Goal: Task Accomplishment & Management: Use online tool/utility

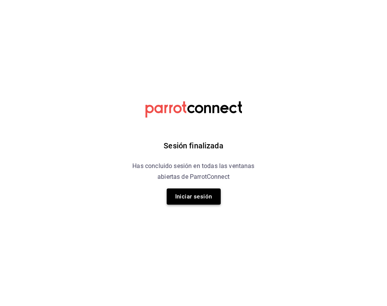
click at [187, 195] on button "Iniciar sesión" at bounding box center [194, 197] width 54 height 16
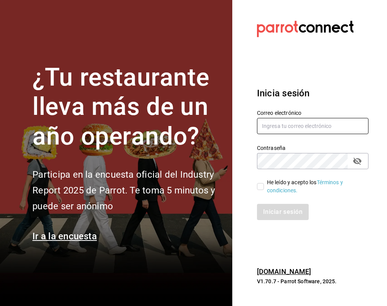
type input "animal.masaryk@grupocosteno.com"
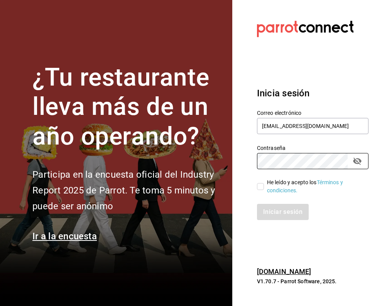
click at [261, 189] on input "He leído y acepto los Términos y condiciones." at bounding box center [260, 186] width 7 height 7
checkbox input "true"
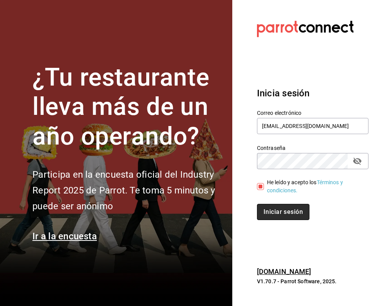
click at [271, 215] on button "Iniciar sesión" at bounding box center [283, 212] width 52 height 16
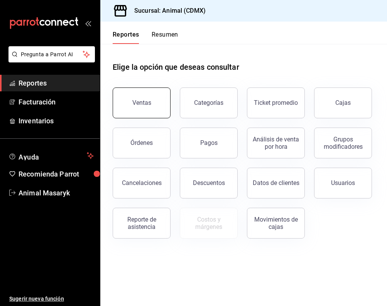
click at [145, 99] on button "Ventas" at bounding box center [142, 103] width 58 height 31
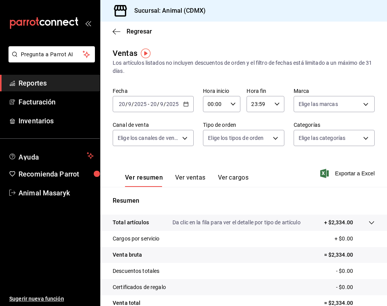
click at [190, 99] on div "[DATE] [DATE] - [DATE] [DATE]" at bounding box center [153, 104] width 81 height 16
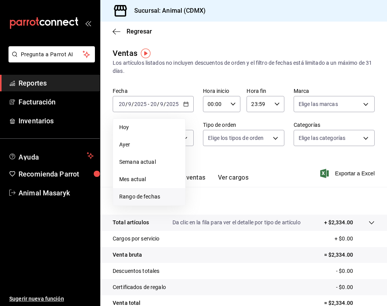
click at [147, 199] on span "Rango de fechas" at bounding box center [149, 197] width 60 height 8
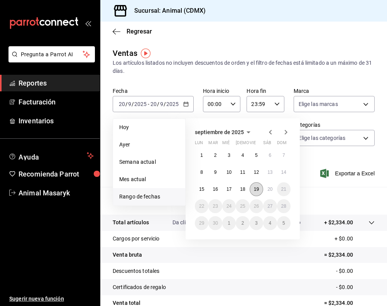
click at [257, 190] on abbr "19" at bounding box center [256, 189] width 5 height 5
click at [275, 190] on button "20" at bounding box center [269, 189] width 13 height 14
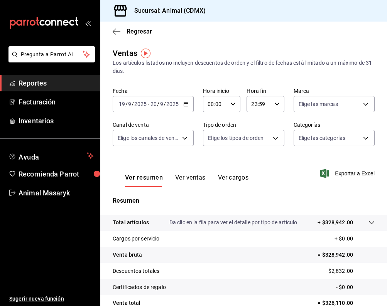
click at [188, 101] on div "[DATE] [DATE] - [DATE] [DATE]" at bounding box center [153, 104] width 81 height 16
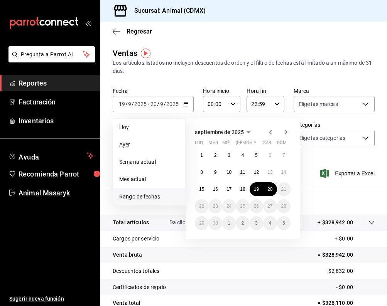
click at [329, 73] on div "Los artículos listados no incluyen descuentos de orden y el filtro de fechas es…" at bounding box center [244, 67] width 262 height 16
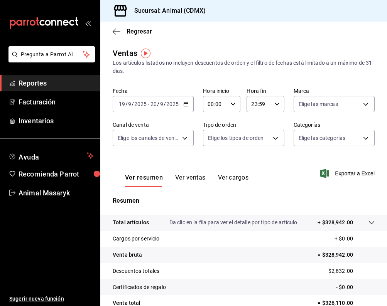
click at [234, 103] on icon "button" at bounding box center [232, 103] width 5 height 5
click at [214, 157] on span "05" at bounding box center [212, 153] width 7 height 6
type input "05:00"
click at [273, 108] on div at bounding box center [193, 153] width 387 height 306
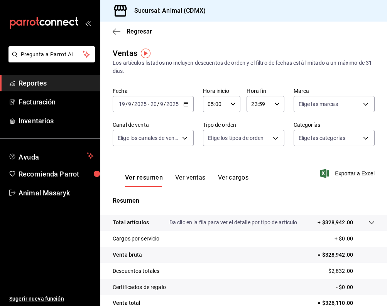
click at [278, 105] on icon "button" at bounding box center [276, 103] width 5 height 5
click at [259, 125] on span "00" at bounding box center [256, 124] width 7 height 6
click at [258, 126] on span "05" at bounding box center [256, 126] width 7 height 6
click at [276, 126] on span "00" at bounding box center [275, 124] width 7 height 6
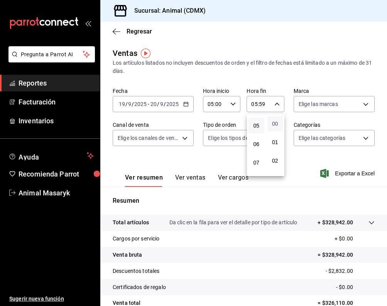
type input "05:00"
click at [339, 98] on div at bounding box center [193, 153] width 387 height 306
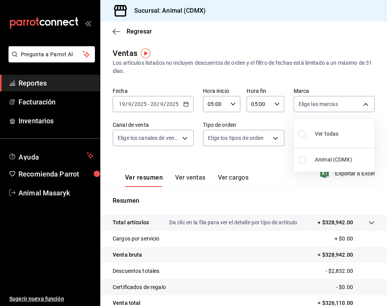
click at [342, 101] on body "Pregunta a Parrot AI Reportes Facturación Inventarios Ayuda Recomienda Parrot A…" at bounding box center [193, 153] width 387 height 306
click at [326, 137] on span "Ver todas" at bounding box center [327, 134] width 24 height 8
type input "cb0f6aec-1481-4e37-861c-bab9b3a65b14"
checkbox input "true"
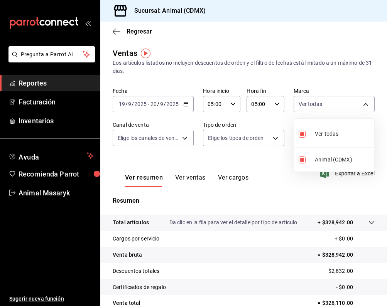
click at [176, 139] on div at bounding box center [193, 153] width 387 height 306
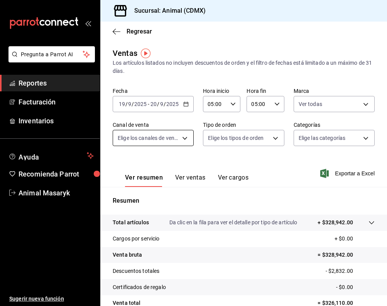
click at [181, 138] on body "Pregunta a Parrot AI Reportes Facturación Inventarios Ayuda Recomienda Parrot A…" at bounding box center [193, 153] width 387 height 306
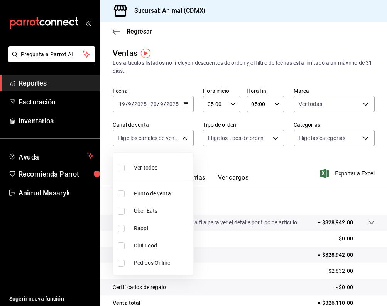
click at [167, 172] on li "Ver todos" at bounding box center [153, 167] width 80 height 23
type input "PARROT,UBER_EATS,RAPPI,DIDI_FOOD,ONLINE"
checkbox input "true"
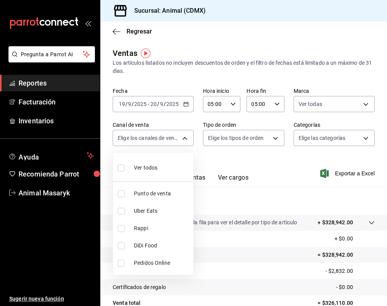
checkbox input "true"
click at [275, 142] on div at bounding box center [193, 153] width 387 height 306
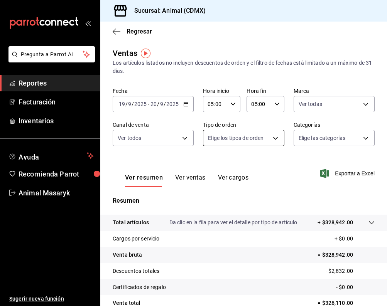
click at [276, 139] on body "Pregunta a Parrot AI Reportes Facturación Inventarios Ayuda Recomienda Parrot A…" at bounding box center [193, 153] width 387 height 306
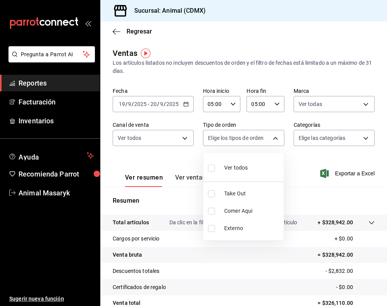
click at [247, 174] on div "Ver todos" at bounding box center [228, 167] width 40 height 17
type input "ad44a823-99d3-4372-a913-4cf57f2a9ac0,b8ee5ff1-85c8-4a81-aa51-555e6c8ba0c6,EXTER…"
checkbox input "true"
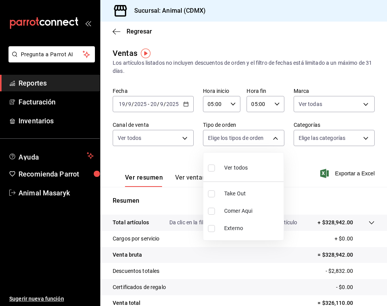
checkbox input "true"
click at [365, 139] on div at bounding box center [193, 153] width 387 height 306
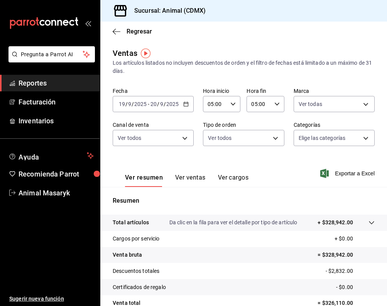
click at [365, 139] on body "Pregunta a Parrot AI Reportes Facturación Inventarios Ayuda Recomienda Parrot A…" at bounding box center [193, 153] width 387 height 306
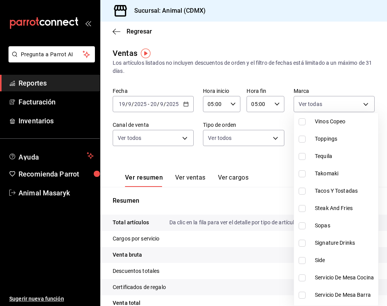
scroll to position [106, 0]
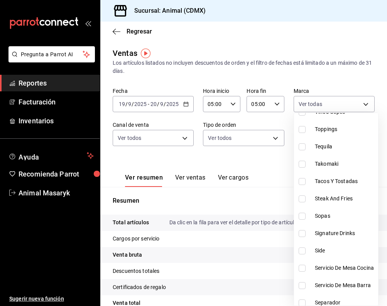
click at [347, 236] on span "Signature Drinks" at bounding box center [345, 233] width 60 height 8
type input "5c100383-0995-4928-ac5d-10ee9c0e08e5"
checkbox input "true"
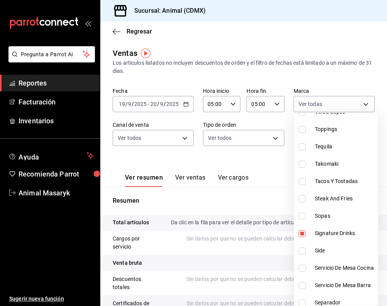
click at [273, 82] on div at bounding box center [193, 153] width 387 height 306
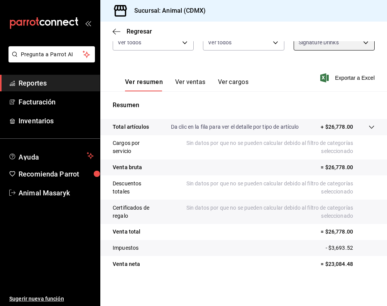
scroll to position [96, 0]
click at [191, 82] on button "Ver ventas" at bounding box center [190, 84] width 30 height 13
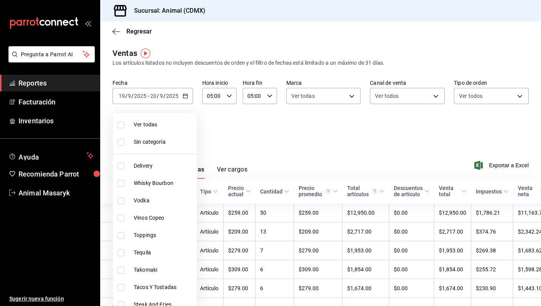
click at [187, 131] on body "Pregunta a Parrot AI Reportes Facturación Inventarios Ayuda Recomienda Parrot A…" at bounding box center [270, 153] width 541 height 306
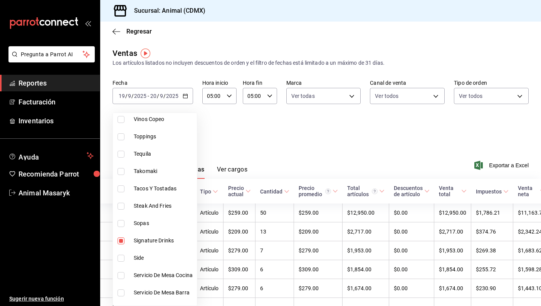
scroll to position [100, 0]
click at [149, 150] on span "Tequila" at bounding box center [164, 152] width 60 height 8
type input "5c100383-0995-4928-ac5d-10ee9c0e08e5,f508f587-62d7-439b-b585-18c67f30617c"
checkbox input "true"
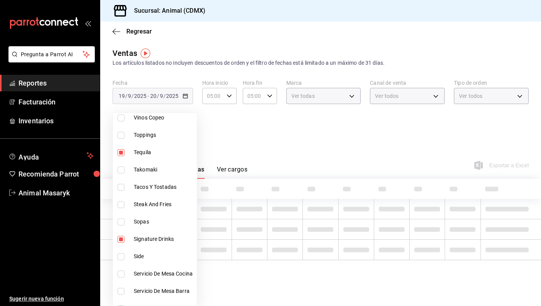
click at [148, 245] on li "Signature Drinks" at bounding box center [155, 239] width 84 height 17
type input "f508f587-62d7-439b-b585-18c67f30617c"
checkbox input "false"
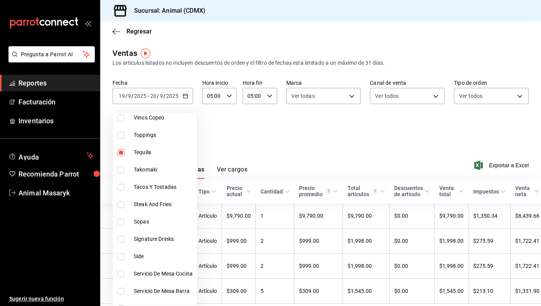
click at [322, 142] on div at bounding box center [270, 153] width 541 height 306
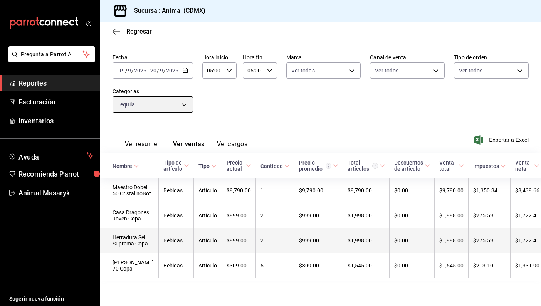
scroll to position [44, 0]
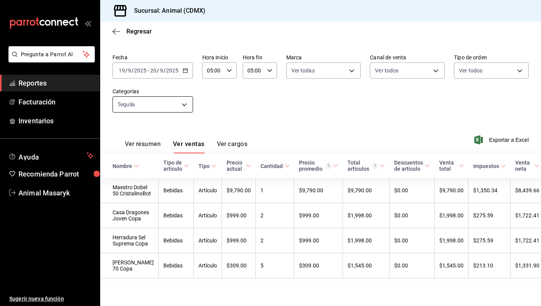
click at [185, 86] on body "Pregunta a Parrot AI Reportes Facturación Inventarios Ayuda Recomienda Parrot A…" at bounding box center [270, 153] width 541 height 306
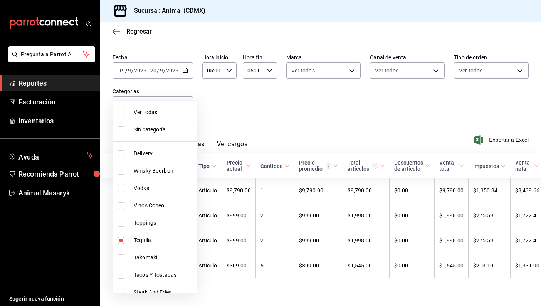
click at [154, 243] on span "Tequila" at bounding box center [164, 240] width 60 height 8
checkbox input "false"
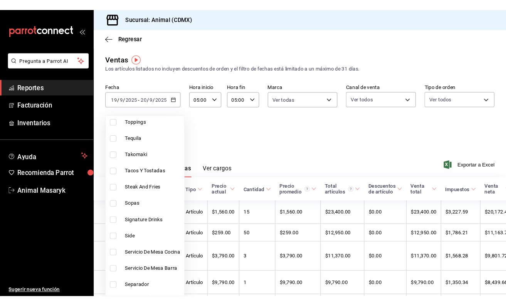
scroll to position [115, 0]
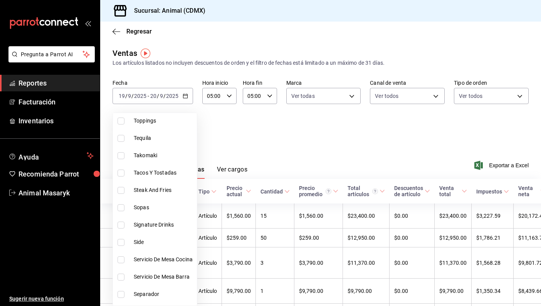
click at [162, 229] on span "Signature Drinks" at bounding box center [164, 225] width 60 height 8
type input "5c100383-0995-4928-ac5d-10ee9c0e08e5"
checkbox input "true"
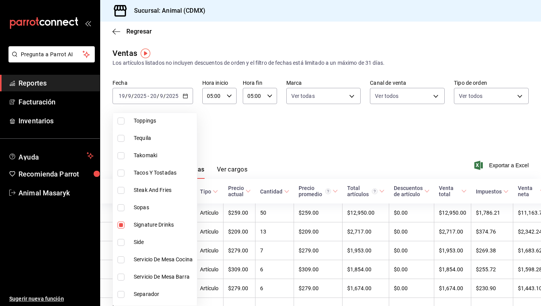
click at [278, 153] on div at bounding box center [270, 153] width 541 height 306
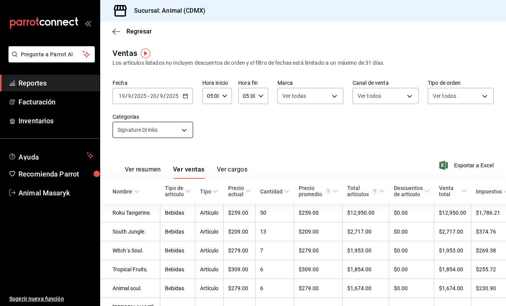
click at [186, 133] on body "Pregunta a Parrot AI Reportes Facturación Inventarios Ayuda Recomienda Parrot A…" at bounding box center [253, 153] width 506 height 306
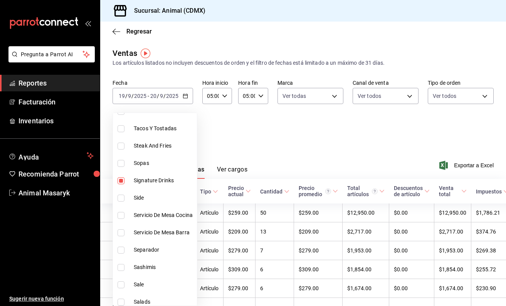
scroll to position [159, 0]
click at [150, 184] on span "Signature Drinks" at bounding box center [164, 180] width 60 height 8
checkbox input "false"
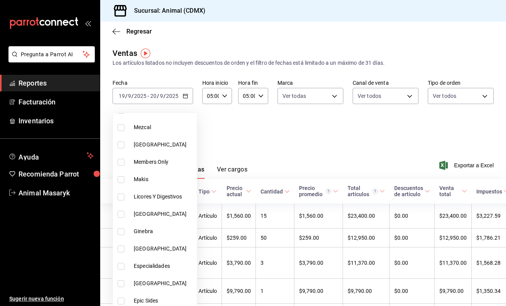
scroll to position [493, 0]
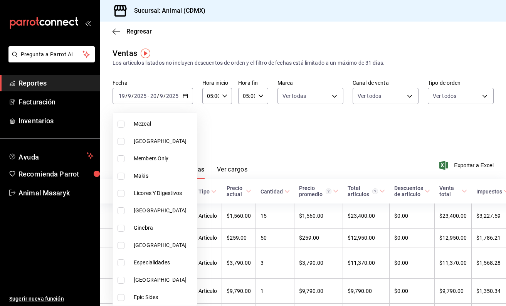
click at [154, 212] on span "[GEOGRAPHIC_DATA]" at bounding box center [164, 211] width 60 height 8
type input "ef239027-2ee6-40ad-a62c-9db93886f1c6"
checkbox input "true"
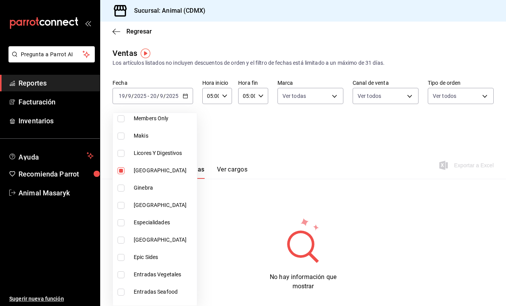
scroll to position [538, 0]
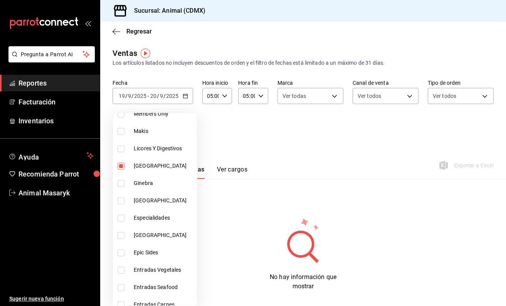
click at [158, 200] on span "[GEOGRAPHIC_DATA]" at bounding box center [164, 201] width 60 height 8
type input "ef239027-2ee6-40ad-a62c-9db93886f1c6,92560da4-af50-485d-a372-1b656b79af13"
checkbox input "true"
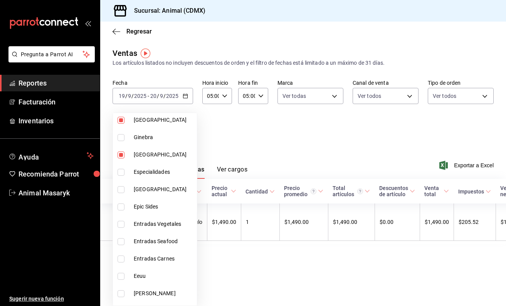
scroll to position [584, 0]
click at [163, 190] on span "[GEOGRAPHIC_DATA]" at bounding box center [164, 189] width 60 height 8
type input "ef239027-2ee6-40ad-a62c-9db93886f1c6,92560da4-af50-485d-a372-1b656b79af13,bb571…"
checkbox input "true"
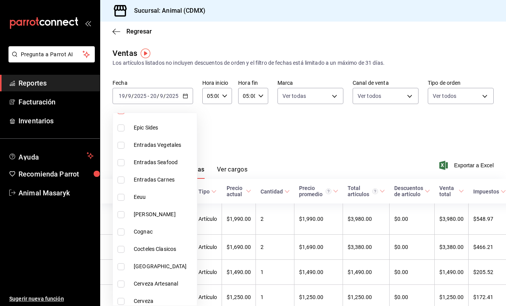
scroll to position [671, 0]
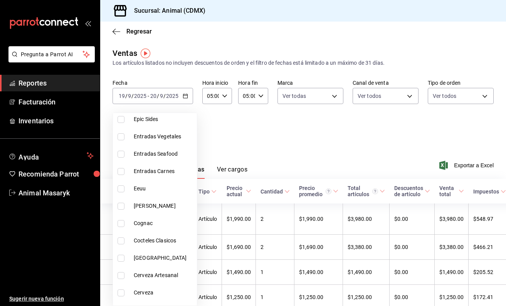
click at [158, 194] on li "Eeuu" at bounding box center [155, 188] width 84 height 17
type input "ef239027-2ee6-40ad-a62c-9db93886f1c6,92560da4-af50-485d-a372-1b656b79af13,bb571…"
checkbox input "true"
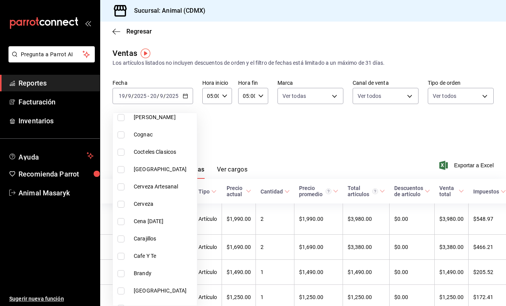
scroll to position [767, 0]
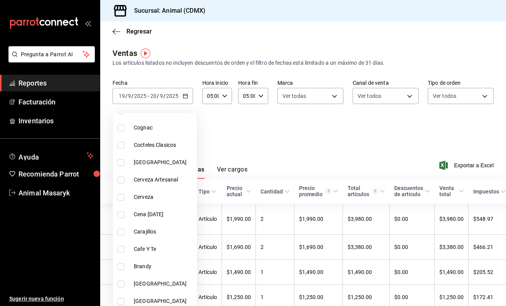
click at [153, 167] on li "[GEOGRAPHIC_DATA]" at bounding box center [155, 162] width 84 height 17
type input "ef239027-2ee6-40ad-a62c-9db93886f1c6,92560da4-af50-485d-a372-1b656b79af13,bb571…"
checkbox input "true"
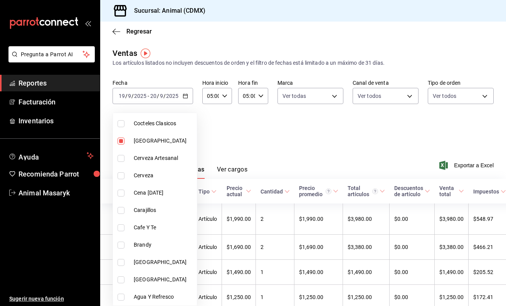
scroll to position [789, 0]
click at [155, 261] on span "[GEOGRAPHIC_DATA]" at bounding box center [164, 262] width 60 height 8
type input "ef239027-2ee6-40ad-a62c-9db93886f1c6,92560da4-af50-485d-a372-1b656b79af13,bb571…"
checkbox input "true"
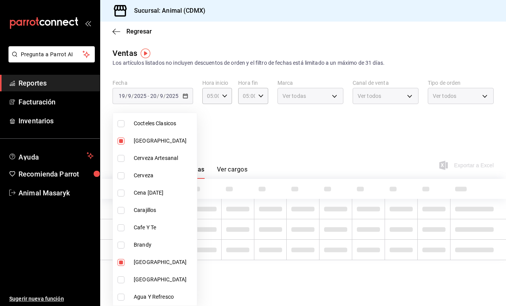
click at [155, 280] on span "[GEOGRAPHIC_DATA]" at bounding box center [164, 280] width 60 height 8
type input "ef239027-2ee6-40ad-a62c-9db93886f1c6,92560da4-af50-485d-a372-1b656b79af13,bb571…"
checkbox input "true"
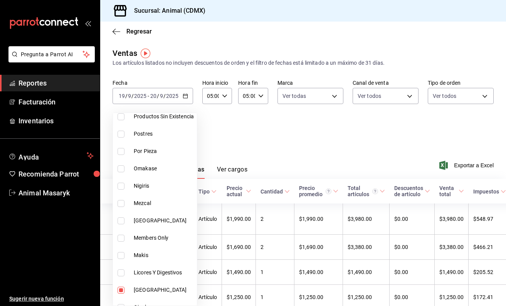
scroll to position [439, 0]
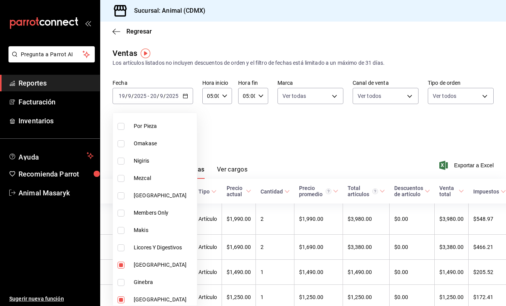
click at [158, 193] on span "[GEOGRAPHIC_DATA]" at bounding box center [164, 196] width 60 height 8
type input "ef239027-2ee6-40ad-a62c-9db93886f1c6,92560da4-af50-485d-a372-1b656b79af13,bb571…"
checkbox input "true"
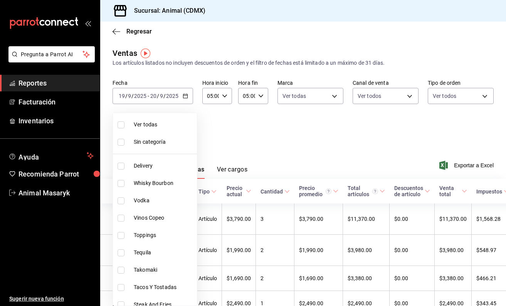
click at [160, 221] on span "Vinos Copeo" at bounding box center [164, 218] width 60 height 8
type input "ef239027-2ee6-40ad-a62c-9db93886f1c6,92560da4-af50-485d-a372-1b656b79af13,bb571…"
checkbox input "true"
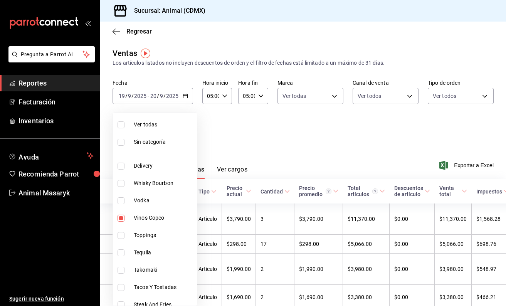
click at [251, 154] on div at bounding box center [253, 153] width 506 height 306
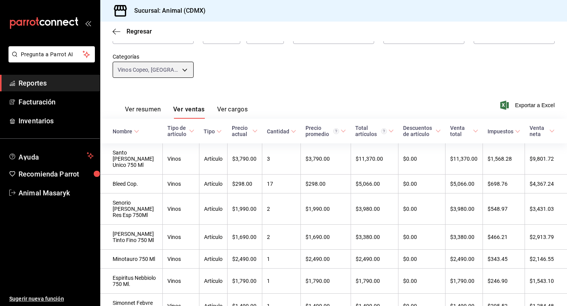
scroll to position [64, 0]
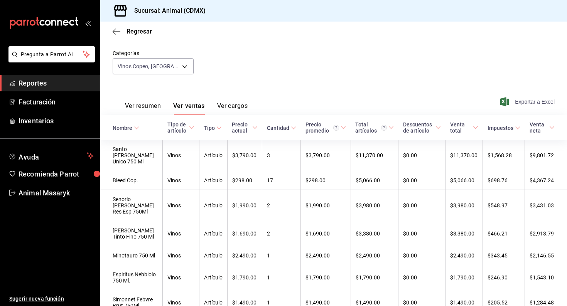
click at [386, 99] on span "Exportar a Excel" at bounding box center [528, 101] width 53 height 9
click at [177, 67] on body "Pregunta a Parrot AI Reportes Facturación Inventarios Ayuda Recomienda Parrot A…" at bounding box center [283, 153] width 567 height 306
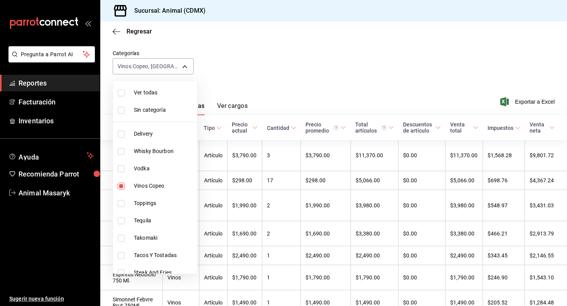
click at [145, 100] on li "Ver todas" at bounding box center [155, 92] width 84 height 17
type input "281688af-6220-48ae-86b9-ca5e6f63eb3e,2ffeebaa-176c-4024-95f8-553ffecca8da,37769…"
checkbox input "true"
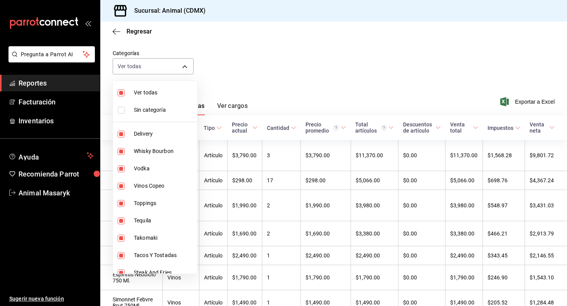
checkbox input "true"
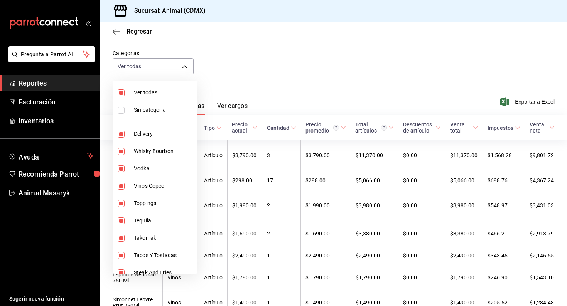
checkbox input "true"
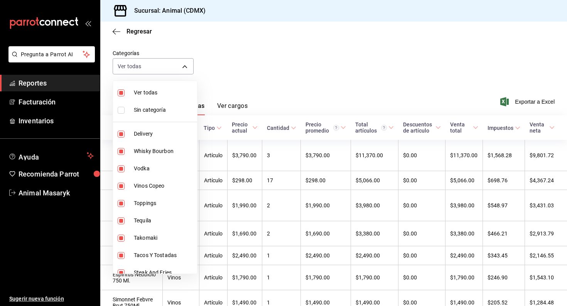
checkbox input "true"
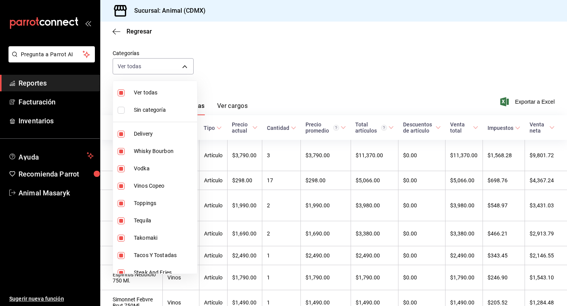
checkbox input "true"
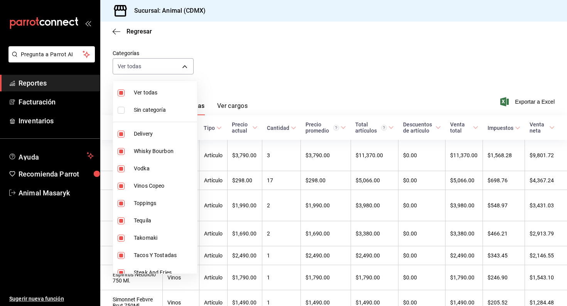
checkbox input "true"
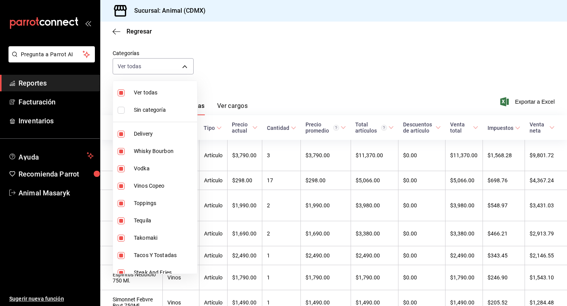
checkbox input "true"
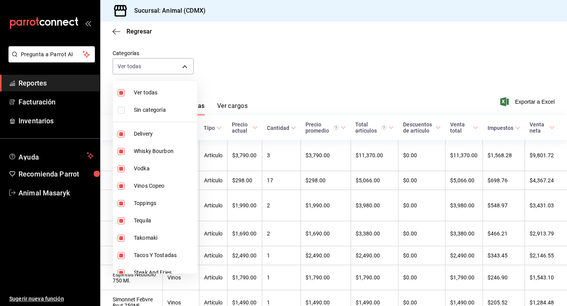
checkbox input "true"
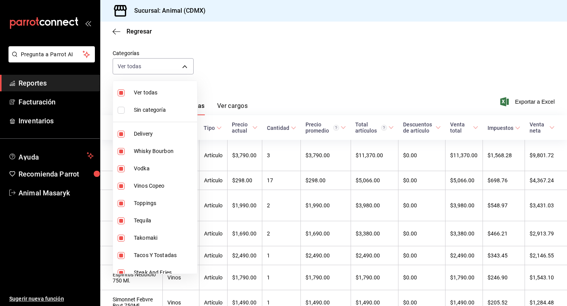
checkbox input "true"
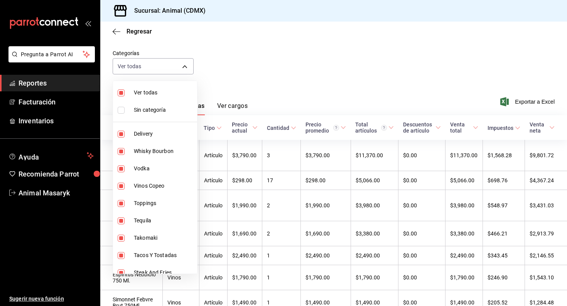
checkbox input "true"
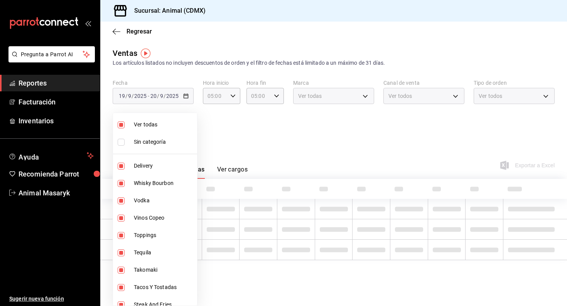
click at [146, 98] on div at bounding box center [283, 153] width 567 height 306
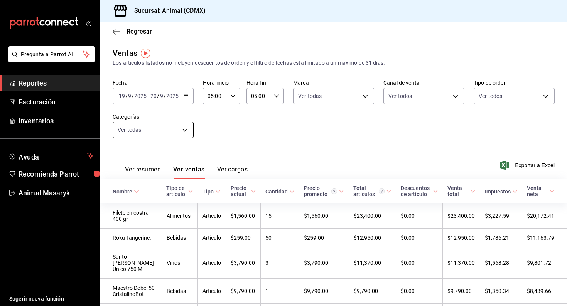
click at [144, 125] on body "Pregunta a Parrot AI Reportes Facturación Inventarios Ayuda Recomienda Parrot A…" at bounding box center [283, 153] width 567 height 306
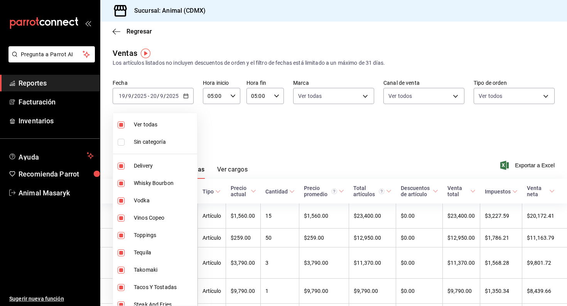
click at [155, 124] on span "Ver todas" at bounding box center [164, 125] width 60 height 8
checkbox input "false"
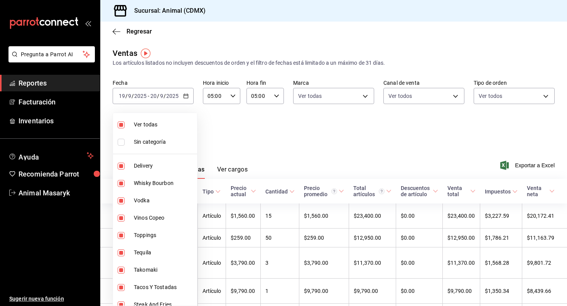
checkbox input "false"
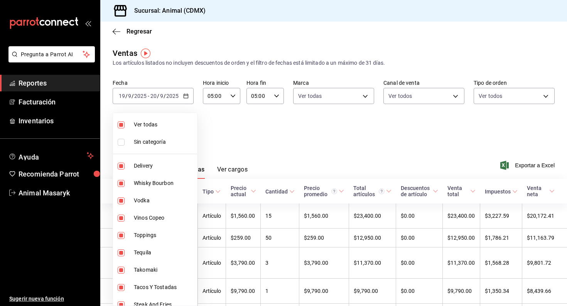
checkbox input "false"
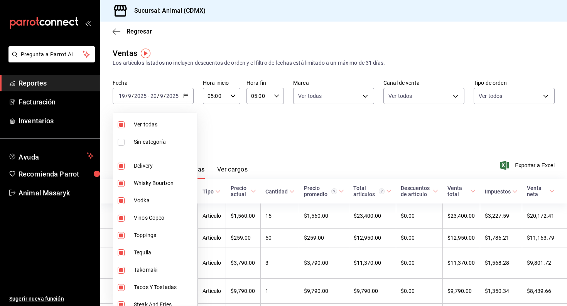
checkbox input "false"
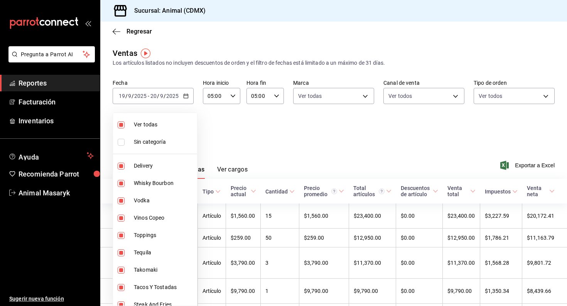
checkbox input "false"
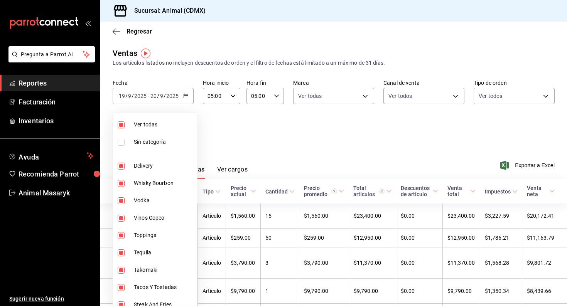
checkbox input "false"
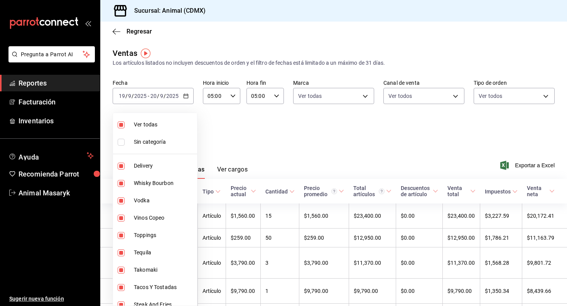
checkbox input "false"
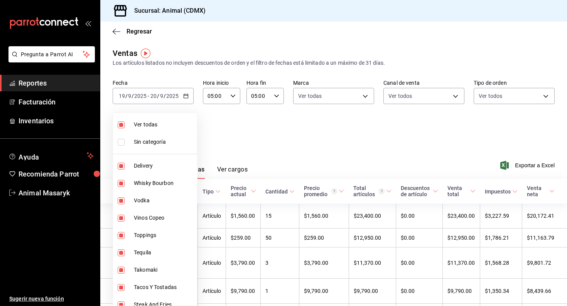
checkbox input "false"
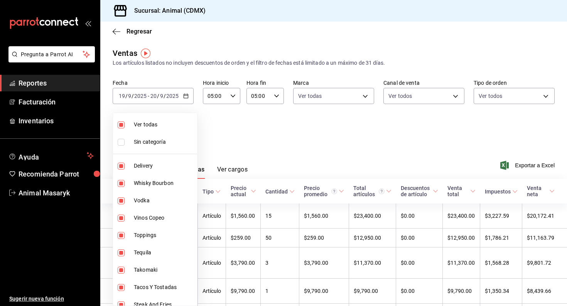
checkbox input "false"
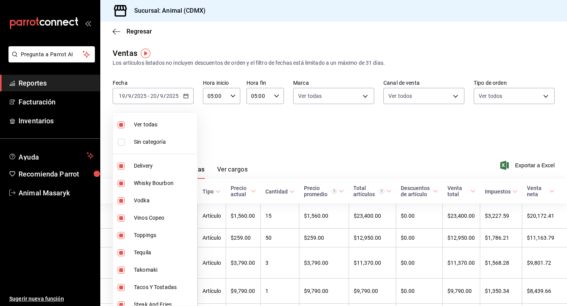
checkbox input "false"
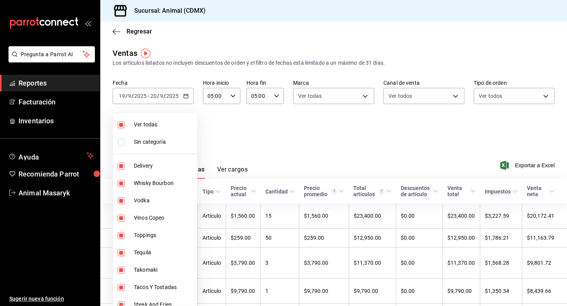
checkbox input "false"
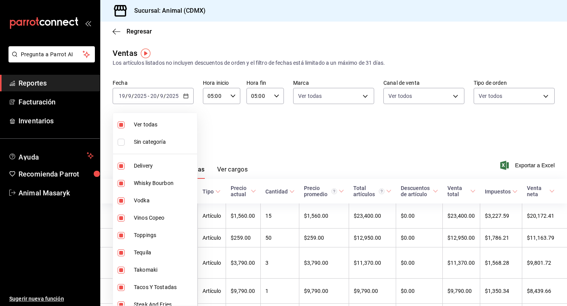
checkbox input "false"
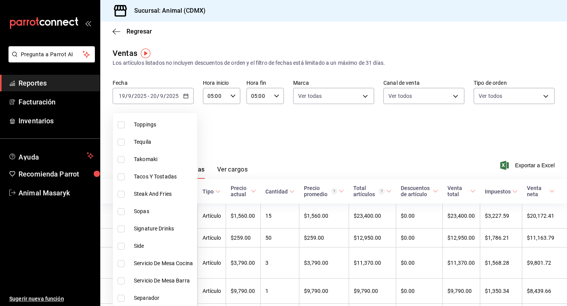
scroll to position [126, 0]
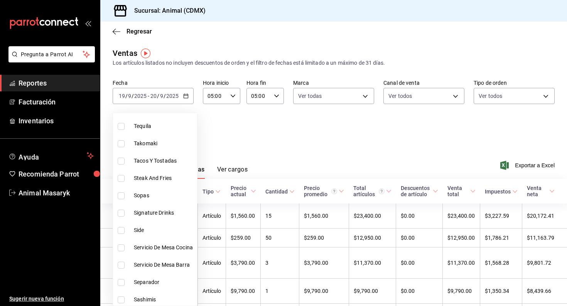
click at [157, 179] on span "Steak And Fries" at bounding box center [164, 178] width 60 height 8
type input "a8103cca-f4b4-42bd-97b9-43c33775c787"
checkbox input "true"
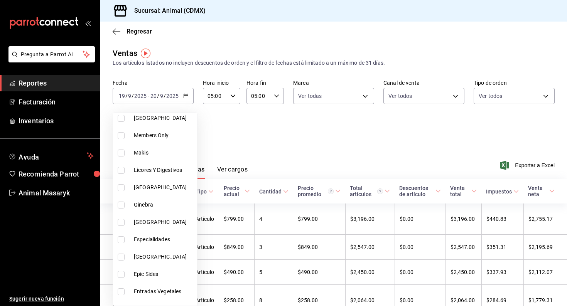
scroll to position [554, 0]
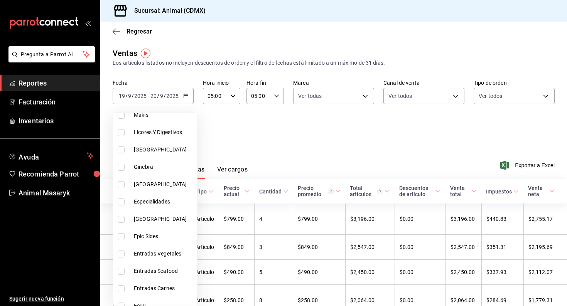
click at [169, 200] on span "Especialidades" at bounding box center [164, 202] width 60 height 8
type input "a8103cca-f4b4-42bd-97b9-43c33775c787,1ac977fc-47c8-437b-8fac-a26059352bad"
checkbox input "true"
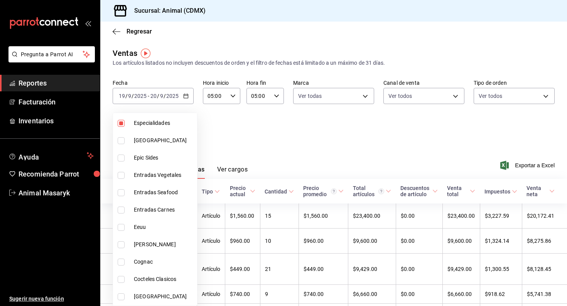
scroll to position [641, 0]
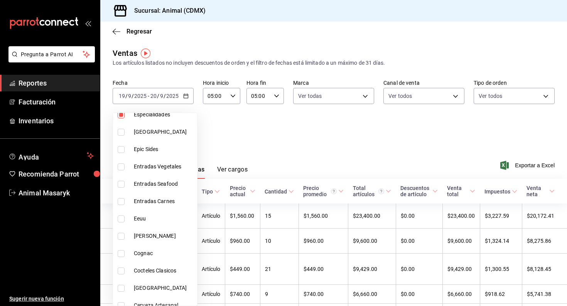
click at [172, 167] on span "Entradas Vegetales" at bounding box center [164, 167] width 60 height 8
type input "a8103cca-f4b4-42bd-97b9-43c33775c787,1ac977fc-47c8-437b-8fac-a26059352bad,7fe00…"
checkbox input "true"
click at [345, 142] on div at bounding box center [283, 153] width 567 height 306
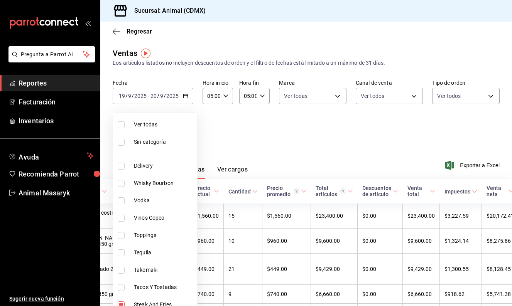
click at [186, 129] on body "Pregunta a Parrot AI Reportes Facturación Inventarios Ayuda Recomienda Parrot A…" at bounding box center [256, 153] width 512 height 306
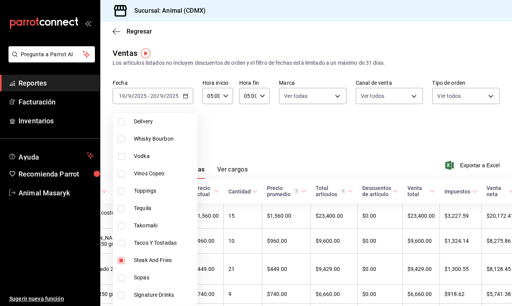
scroll to position [46, 0]
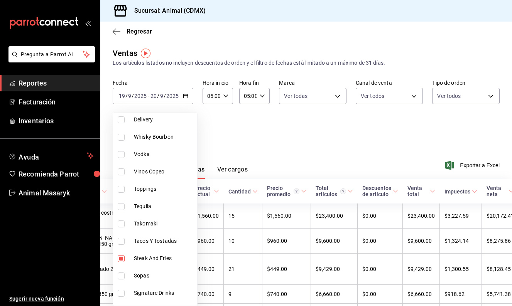
click at [152, 209] on span "Tequila" at bounding box center [164, 206] width 60 height 8
type input "a8103cca-f4b4-42bd-97b9-43c33775c787,1ac977fc-47c8-437b-8fac-a26059352bad,7fe00…"
checkbox input "true"
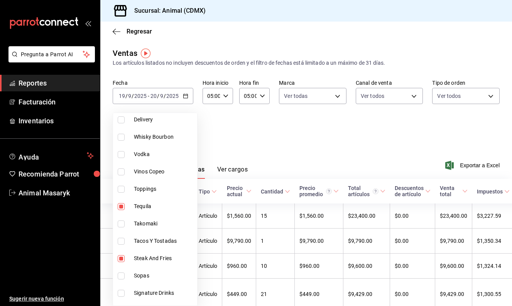
click at [143, 255] on span "Steak And Fries" at bounding box center [164, 259] width 60 height 8
type input "1ac977fc-47c8-437b-8fac-a26059352bad,7fe00b76-00b4-4eef-b383-46ae4ff23ec2,f508f…"
checkbox input "false"
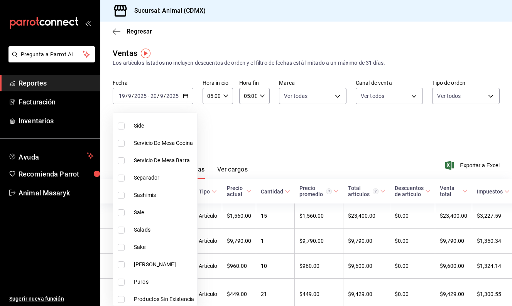
scroll to position [243, 0]
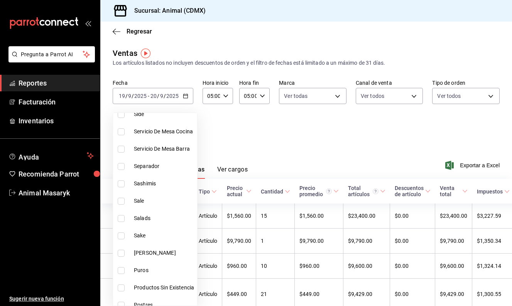
click at [149, 249] on span "[PERSON_NAME]" at bounding box center [164, 253] width 60 height 8
type input "1ac977fc-47c8-437b-8fac-a26059352bad,7fe00b76-00b4-4eef-b383-46ae4ff23ec2,f508f…"
checkbox input "true"
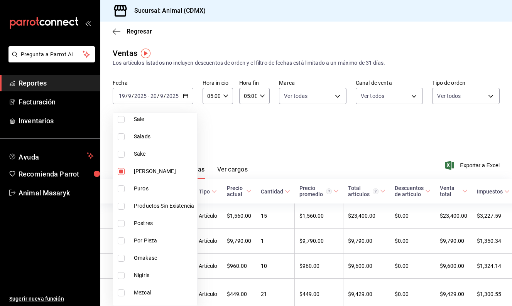
scroll to position [324, 0]
click at [153, 158] on li "Sake" at bounding box center [155, 153] width 84 height 17
type input "1ac977fc-47c8-437b-8fac-a26059352bad,7fe00b76-00b4-4eef-b383-46ae4ff23ec2,f508f…"
checkbox input "true"
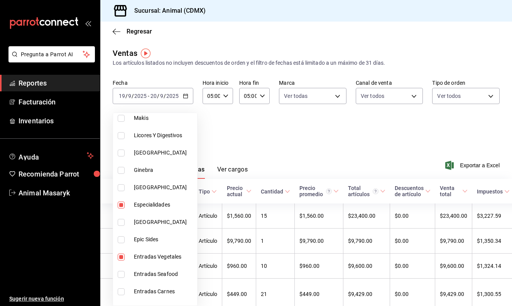
scroll to position [551, 0]
click at [147, 170] on span "Ginebra" at bounding box center [164, 170] width 60 height 8
type input "1ac977fc-47c8-437b-8fac-a26059352bad,7fe00b76-00b4-4eef-b383-46ae4ff23ec2,f508f…"
checkbox input "true"
click at [144, 206] on span "Especialidades" at bounding box center [164, 205] width 60 height 8
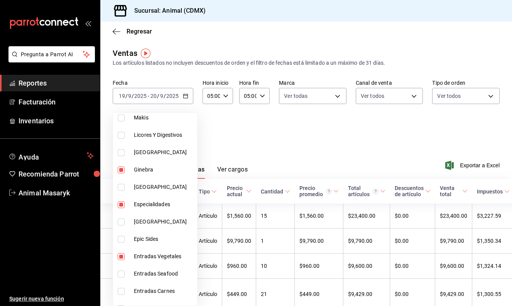
type input "7fe00b76-00b4-4eef-b383-46ae4ff23ec2,f508f587-62d7-439b-b585-18c67f30617c,2b7ab…"
checkbox input "false"
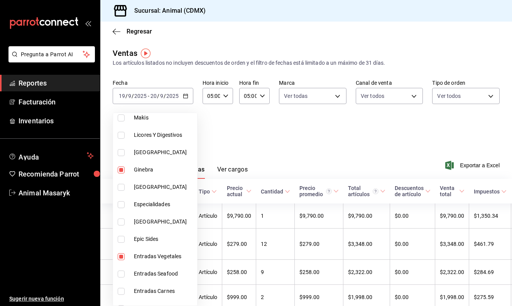
click at [145, 261] on li "Entradas Vegetales" at bounding box center [155, 256] width 84 height 17
type input "f508f587-62d7-439b-b585-18c67f30617c,2b7ab97a-d758-405b-b8f4-3933c9198c0a,fb7e4…"
checkbox input "false"
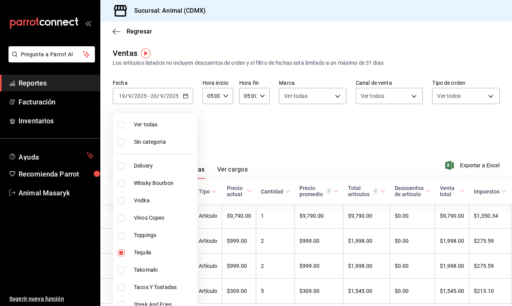
click at [146, 182] on span "Whisky Bourbon" at bounding box center [164, 183] width 60 height 8
type input "f508f587-62d7-439b-b585-18c67f30617c,2b7ab97a-d758-405b-b8f4-3933c9198c0a,fb7e4…"
checkbox input "true"
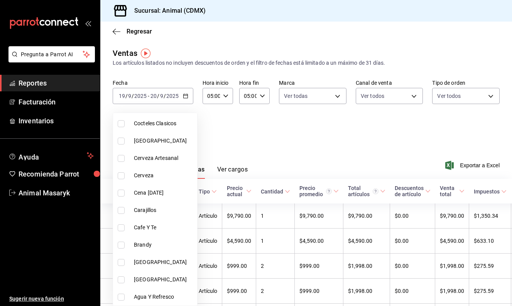
scroll to position [789, 0]
click at [155, 244] on span "Brandy" at bounding box center [164, 245] width 60 height 8
type input "f508f587-62d7-439b-b585-18c67f30617c,2b7ab97a-d758-405b-b8f4-3933c9198c0a,fb7e4…"
checkbox input "true"
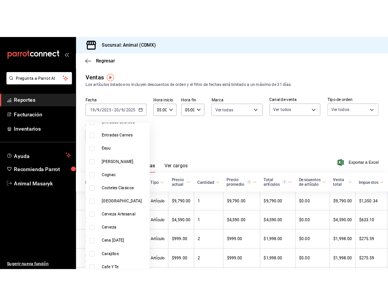
scroll to position [711, 0]
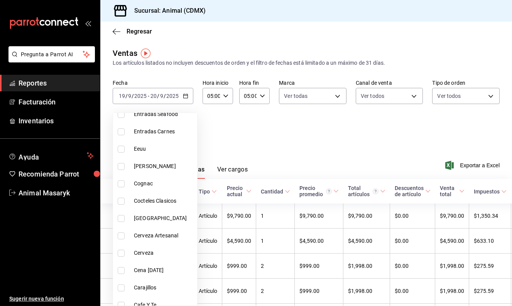
click at [165, 185] on span "Cognac" at bounding box center [164, 184] width 60 height 8
type input "f508f587-62d7-439b-b585-18c67f30617c,2b7ab97a-d758-405b-b8f4-3933c9198c0a,fb7e4…"
checkbox input "true"
click at [266, 127] on div at bounding box center [256, 153] width 512 height 306
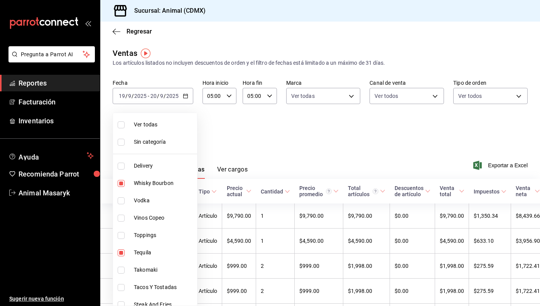
click at [183, 130] on body "Pregunta a Parrot AI Reportes Facturación Inventarios Ayuda Recomienda Parrot A…" at bounding box center [270, 153] width 540 height 306
click at [140, 126] on span "Ver todas" at bounding box center [164, 125] width 60 height 8
type input "281688af-6220-48ae-86b9-ca5e6f63eb3e,2ffeebaa-176c-4024-95f8-553ffecca8da,37769…"
checkbox input "true"
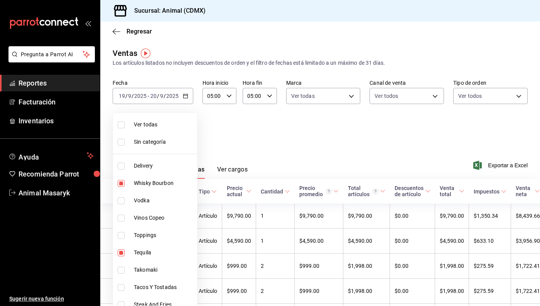
checkbox input "true"
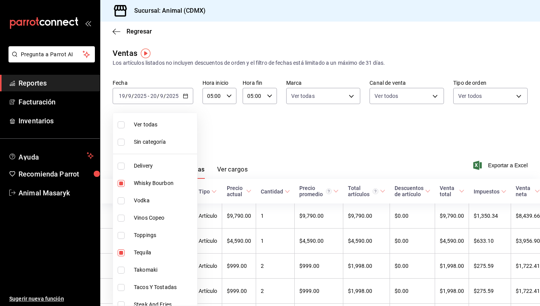
checkbox input "true"
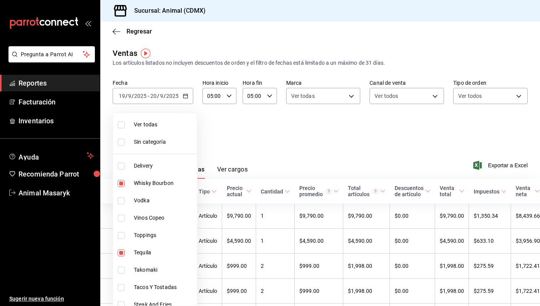
checkbox input "true"
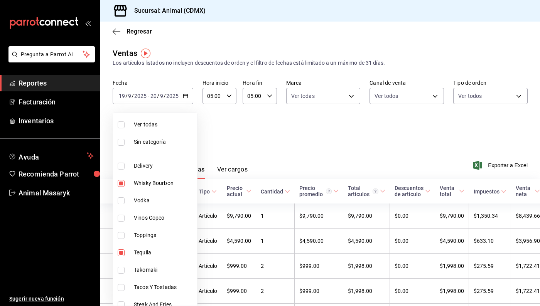
checkbox input "true"
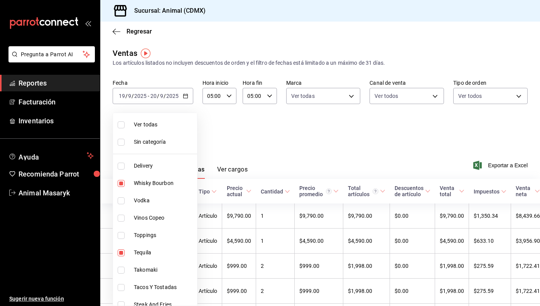
checkbox input "true"
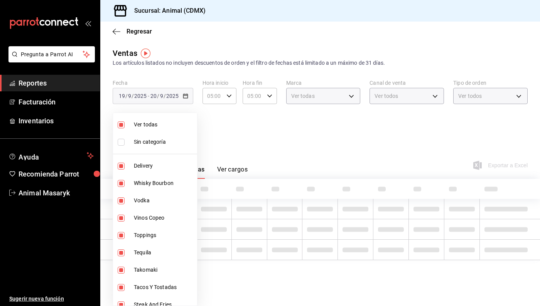
click at [140, 126] on span "Ver todas" at bounding box center [164, 125] width 60 height 8
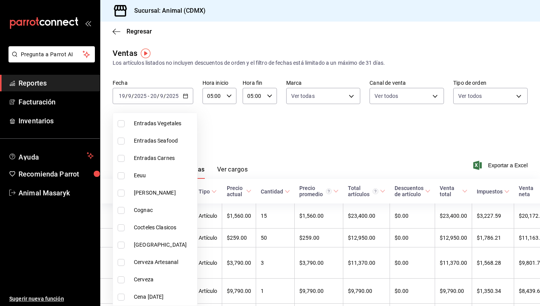
scroll to position [689, 0]
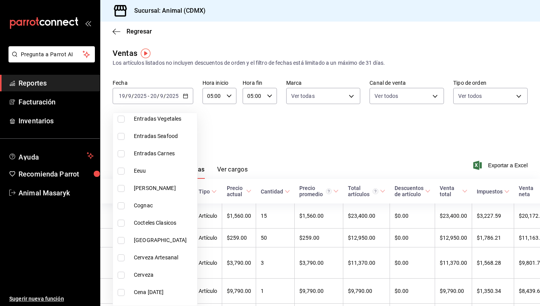
click at [158, 223] on span "Cocteles Clasicos" at bounding box center [164, 223] width 60 height 8
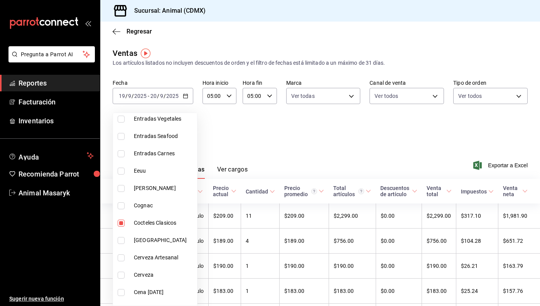
click at [145, 212] on li "Cognac" at bounding box center [155, 205] width 84 height 17
click at [266, 155] on div at bounding box center [270, 153] width 540 height 306
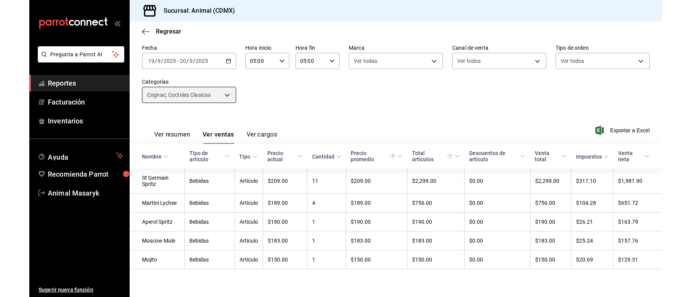
scroll to position [35, 0]
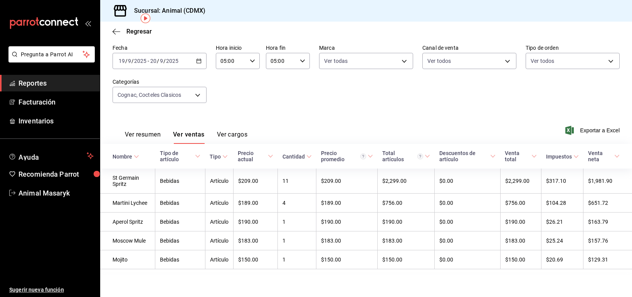
click at [54, 77] on link "Reportes" at bounding box center [50, 83] width 100 height 17
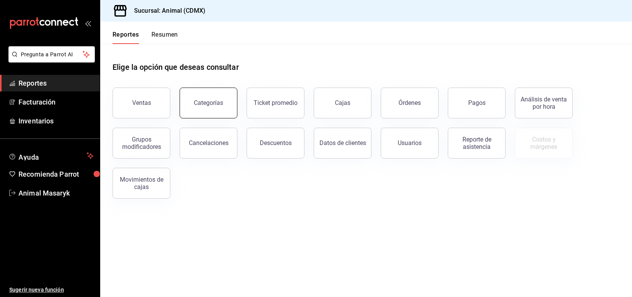
click at [210, 113] on button "Categorías" at bounding box center [209, 103] width 58 height 31
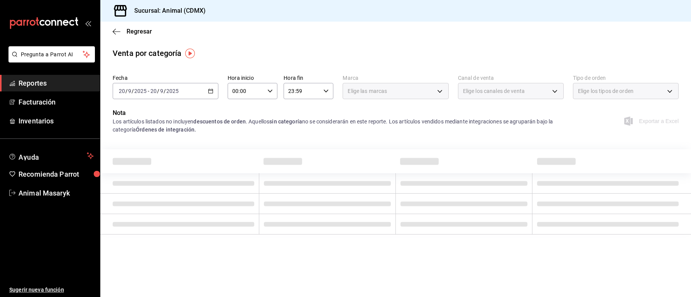
click at [216, 91] on div "[DATE] [DATE] - [DATE] [DATE]" at bounding box center [166, 91] width 106 height 16
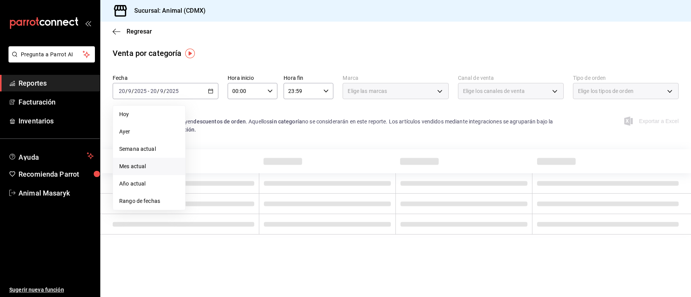
click at [150, 169] on span "Mes actual" at bounding box center [149, 166] width 60 height 8
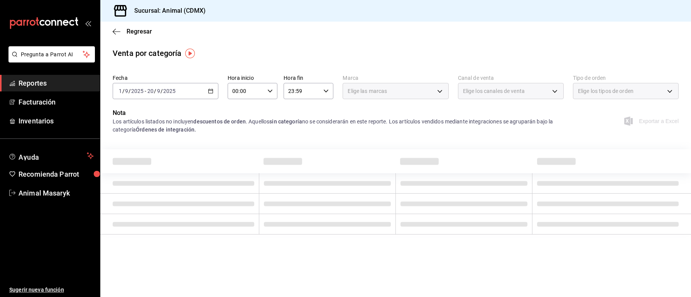
click at [362, 99] on div "Fecha [DATE] [DATE] - [DATE] [DATE] Hora inicio 00:00 Hora inicio Hora fin 23:5…" at bounding box center [396, 89] width 566 height 37
click at [364, 95] on div "Elige las marcas" at bounding box center [395, 91] width 106 height 16
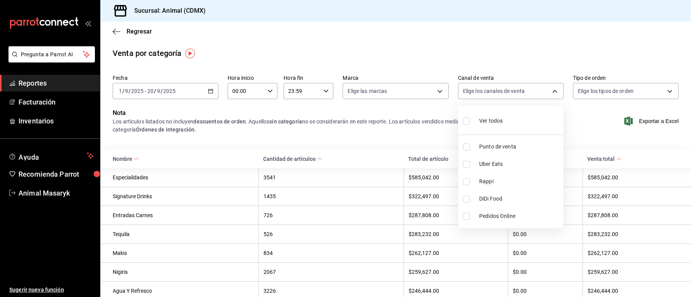
click at [386, 88] on body "Pregunta a Parrot AI Reportes Facturación Inventarios Ayuda Recomienda Parrot A…" at bounding box center [345, 148] width 691 height 297
click at [386, 115] on div "Ver todos" at bounding box center [483, 120] width 40 height 17
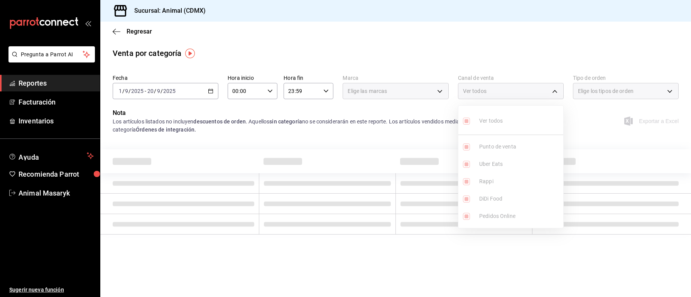
click at [386, 97] on div at bounding box center [345, 148] width 691 height 297
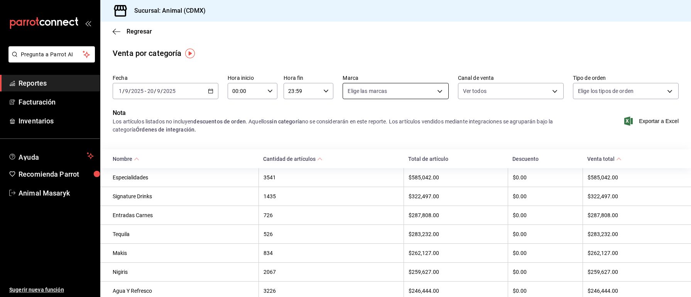
click at [386, 95] on body "Pregunta a Parrot AI Reportes Facturación Inventarios Ayuda Recomienda Parrot A…" at bounding box center [345, 148] width 691 height 297
click at [386, 95] on div at bounding box center [345, 148] width 691 height 297
click at [386, 95] on body "Pregunta a Parrot AI Reportes Facturación Inventarios Ayuda Recomienda Parrot A…" at bounding box center [345, 148] width 691 height 297
click at [386, 116] on li "Ver todas" at bounding box center [395, 120] width 105 height 23
click at [307, 93] on div at bounding box center [345, 148] width 691 height 297
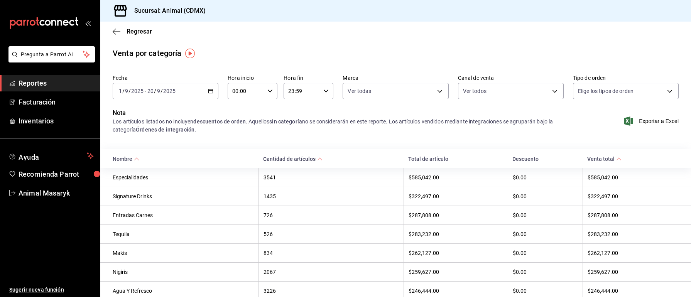
click at [268, 89] on icon "button" at bounding box center [269, 90] width 5 height 5
click at [242, 113] on span "00" at bounding box center [240, 111] width 13 height 6
click at [322, 93] on div at bounding box center [345, 148] width 691 height 297
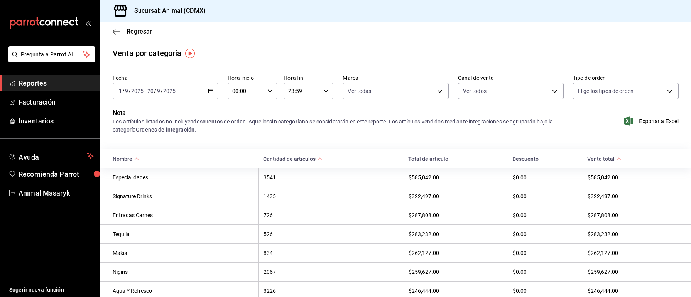
click at [326, 93] on icon "button" at bounding box center [325, 90] width 5 height 5
click at [299, 136] on span "05" at bounding box center [296, 133] width 13 height 6
click at [320, 112] on span "00" at bounding box center [321, 111] width 13 height 6
click at [386, 94] on div at bounding box center [345, 148] width 691 height 297
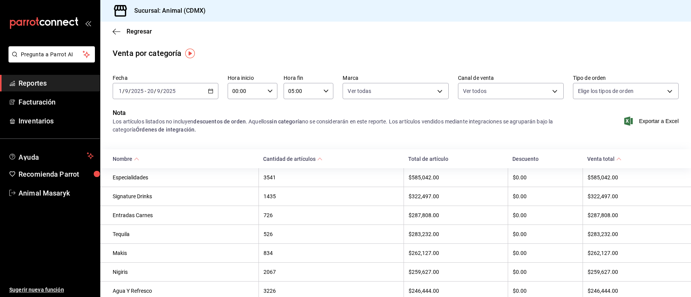
click at [386, 94] on body "Pregunta a Parrot AI Reportes Facturación Inventarios Ayuda Recomienda Parrot A…" at bounding box center [345, 148] width 691 height 297
click at [386, 120] on span "Ver todos" at bounding box center [606, 121] width 24 height 8
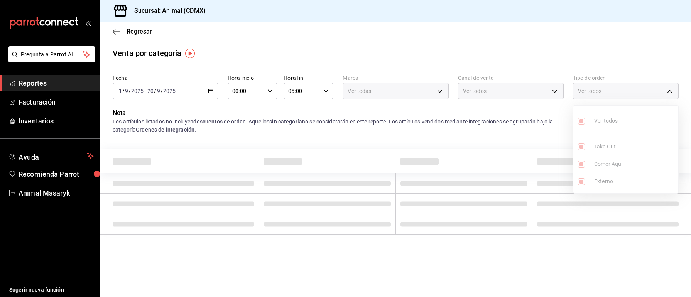
click at [386, 64] on div at bounding box center [345, 148] width 691 height 297
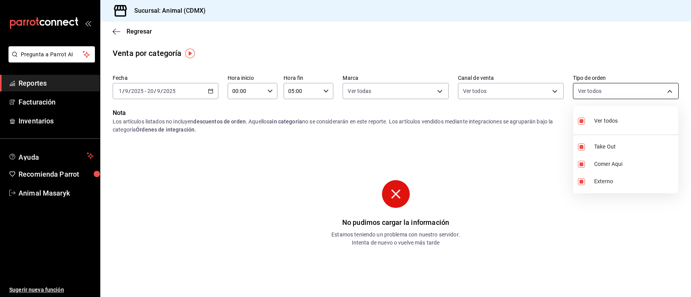
click at [386, 97] on body "Pregunta a Parrot AI Reportes Facturación Inventarios Ayuda Recomienda Parrot A…" at bounding box center [345, 148] width 691 height 297
click at [386, 97] on div at bounding box center [345, 148] width 691 height 297
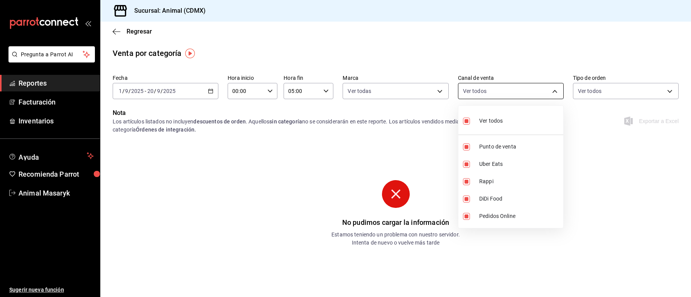
click at [386, 97] on body "Pregunta a Parrot AI Reportes Facturación Inventarios Ayuda Recomienda Parrot A…" at bounding box center [345, 148] width 691 height 297
click at [386, 97] on div at bounding box center [345, 148] width 691 height 297
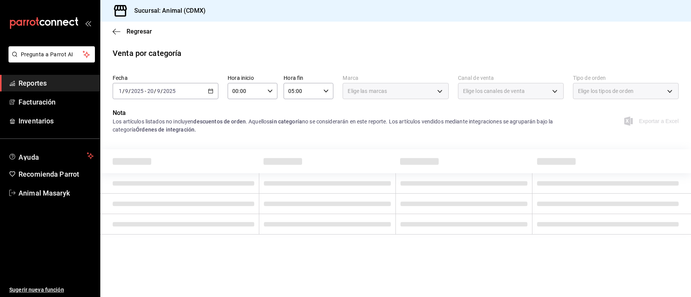
type input "cb0f6aec-1481-4e37-861c-bab9b3a65b14"
type input "PARROT,UBER_EATS,RAPPI,DIDI_FOOD,ONLINE"
type input "ad44a823-99d3-4372-a913-4cf57f2a9ac0,b8ee5ff1-85c8-4a81-aa51-555e6c8ba0c6,EXTER…"
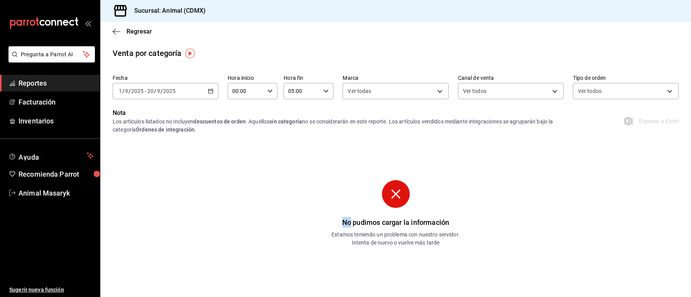
click at [351, 217] on div "No pudimos cargar la información Estamos teniendo un problema con nuestro servi…" at bounding box center [395, 219] width 231 height 79
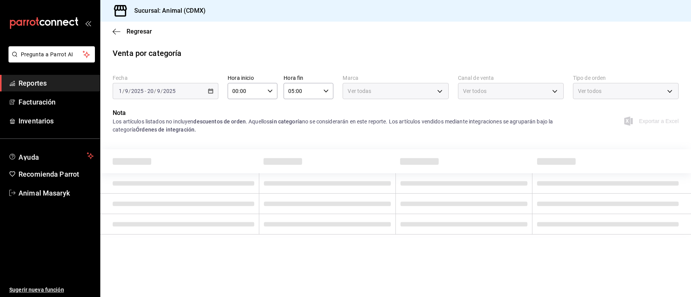
type input "cb0f6aec-1481-4e37-861c-bab9b3a65b14"
type input "PARROT,UBER_EATS,RAPPI,DIDI_FOOD,ONLINE"
type input "ad44a823-99d3-4372-a913-4cf57f2a9ac0,b8ee5ff1-85c8-4a81-aa51-555e6c8ba0c6,EXTER…"
click at [65, 83] on span "Reportes" at bounding box center [56, 83] width 75 height 10
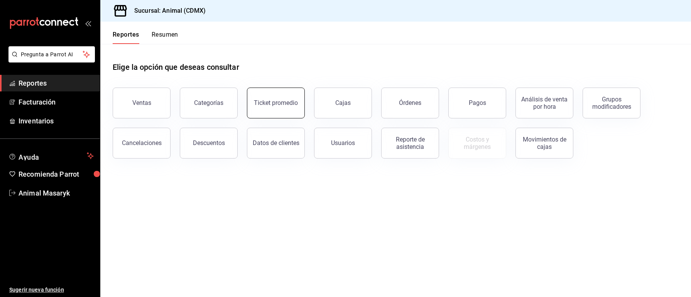
click at [275, 104] on div "Ticket promedio" at bounding box center [276, 102] width 44 height 7
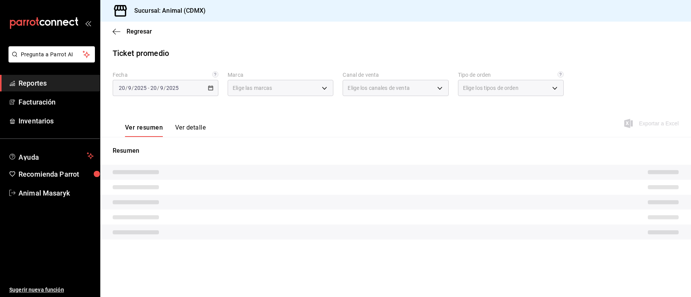
type input "cb0f6aec-1481-4e37-861c-bab9b3a65b14"
type input "PARROT,UBER_EATS,RAPPI,DIDI_FOOD,ONLINE"
type input "ad44a823-99d3-4372-a913-4cf57f2a9ac0,b8ee5ff1-85c8-4a81-aa51-555e6c8ba0c6,EXTER…"
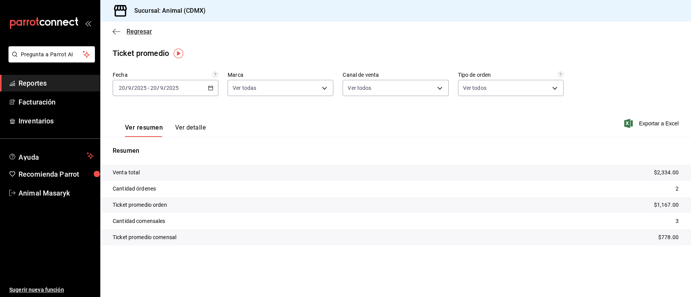
click at [117, 30] on icon "button" at bounding box center [117, 31] width 8 height 7
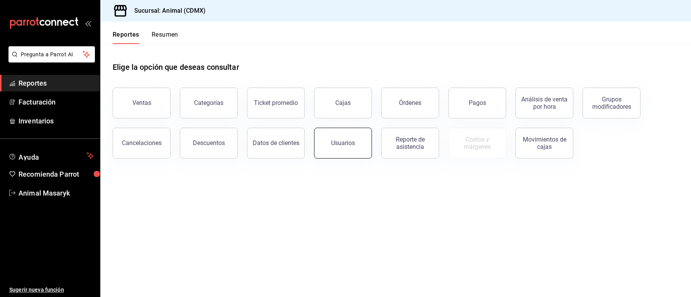
click at [351, 158] on div "Elige la opción que deseas consultar Ventas Categorías Ticket promedio Cajas Ór…" at bounding box center [395, 107] width 590 height 127
click at [348, 142] on div "Usuarios" at bounding box center [343, 142] width 24 height 7
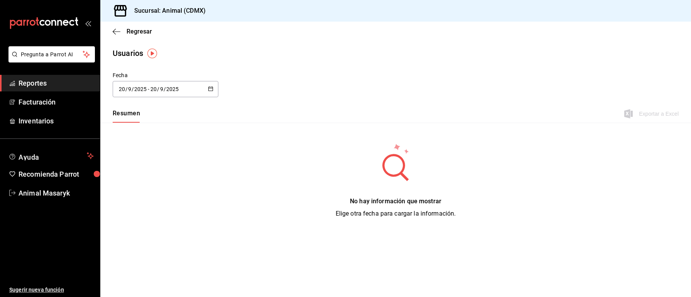
click at [208, 91] on icon "button" at bounding box center [210, 88] width 5 height 5
click at [223, 65] on main "Regresar Usuarios Fecha 2025-09-20 20 / 9 / 2025 - 2025-09-20 20 / 9 / 2025 sep…" at bounding box center [395, 159] width 590 height 275
click at [117, 31] on icon "button" at bounding box center [117, 31] width 8 height 0
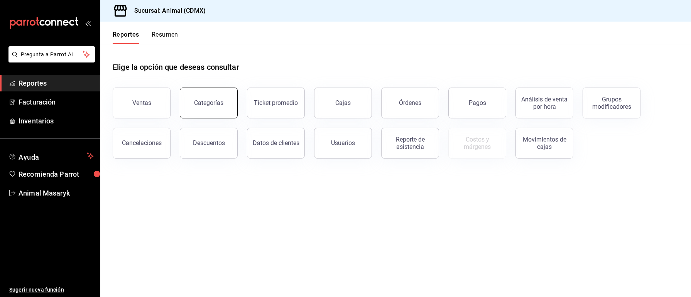
click at [223, 110] on button "Categorías" at bounding box center [209, 103] width 58 height 31
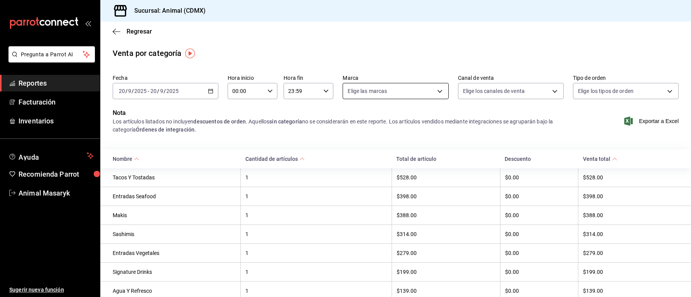
click at [442, 88] on body "Pregunta a Parrot AI Reportes Facturación Inventarios Ayuda Recomienda Parrot A…" at bounding box center [345, 148] width 691 height 297
click at [429, 113] on li "Ver todas" at bounding box center [395, 120] width 105 height 23
type input "cb0f6aec-1481-4e37-861c-bab9b3a65b14"
checkbox input "true"
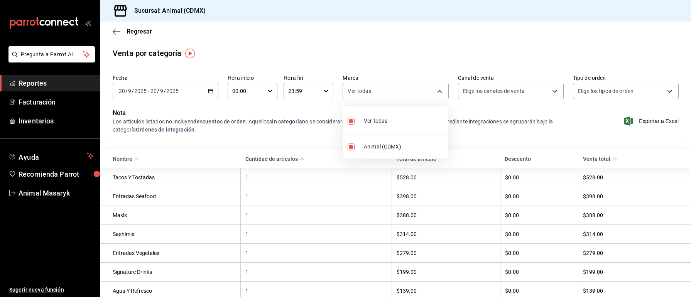
click at [503, 92] on div at bounding box center [345, 148] width 691 height 297
click at [503, 92] on body "Pregunta a Parrot AI Reportes Facturación Inventarios Ayuda Recomienda Parrot A…" at bounding box center [345, 148] width 691 height 297
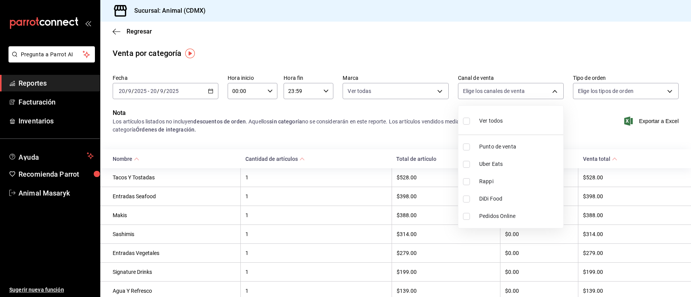
click at [494, 121] on span "Ver todos" at bounding box center [491, 121] width 24 height 8
type input "PARROT,UBER_EATS,RAPPI,DIDI_FOOD,ONLINE"
checkbox input "true"
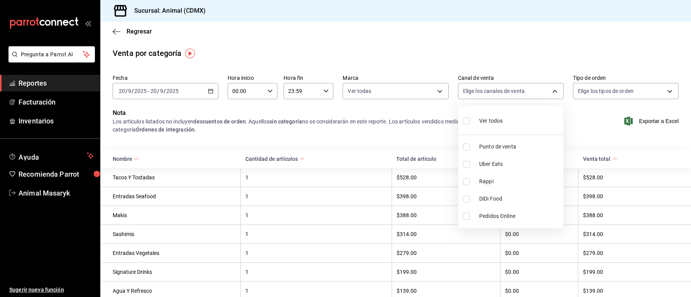
checkbox input "true"
click at [600, 89] on div at bounding box center [345, 148] width 691 height 297
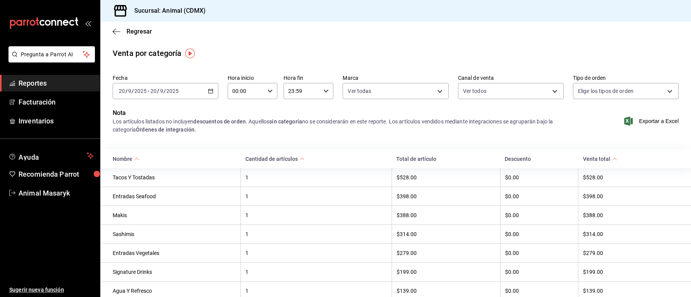
click at [600, 89] on body "Pregunta a Parrot AI Reportes Facturación Inventarios Ayuda Recomienda Parrot A…" at bounding box center [345, 148] width 691 height 297
click at [597, 115] on div "Ver todos" at bounding box center [598, 120] width 40 height 17
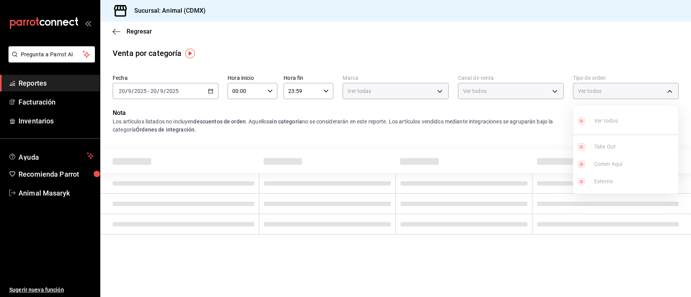
type input "ad44a823-99d3-4372-a913-4cf57f2a9ac0,b8ee5ff1-85c8-4a81-aa51-555e6c8ba0c6,EXTER…"
checkbox input "true"
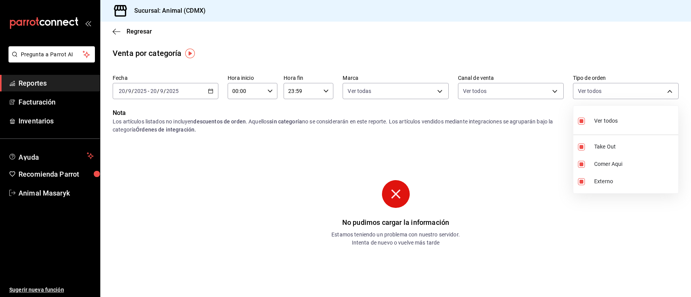
click at [187, 98] on div at bounding box center [345, 148] width 691 height 297
click at [187, 84] on div "[DATE] [DATE] - [DATE] [DATE]" at bounding box center [166, 91] width 106 height 16
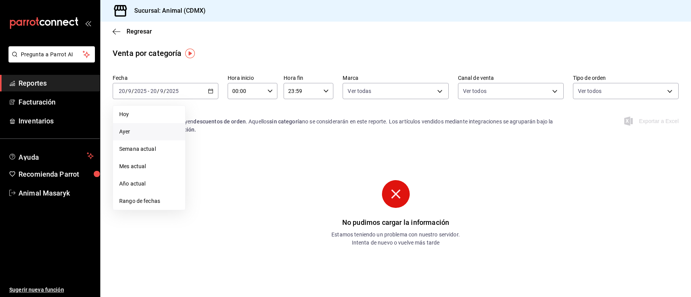
click at [143, 133] on span "Ayer" at bounding box center [149, 132] width 60 height 8
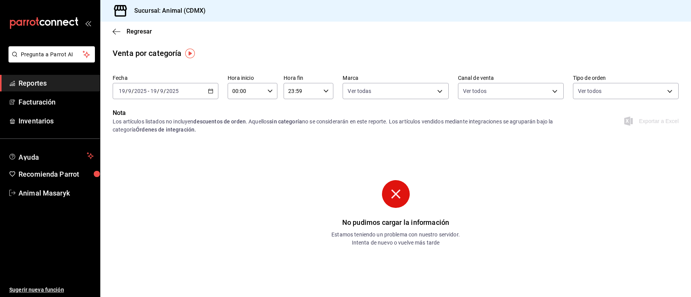
click at [207, 94] on div "2025-09-19 19 / 9 / 2025 - 2025-09-19 19 / 9 / 2025" at bounding box center [166, 91] width 106 height 16
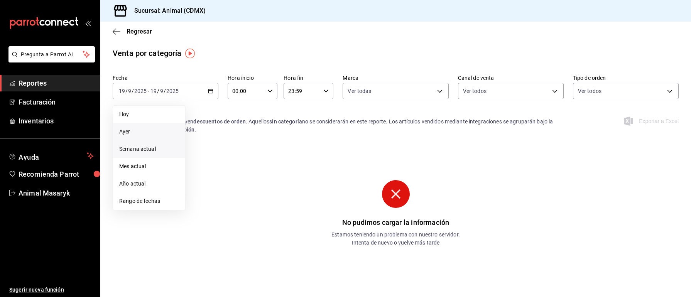
click at [140, 149] on span "Semana actual" at bounding box center [149, 149] width 60 height 8
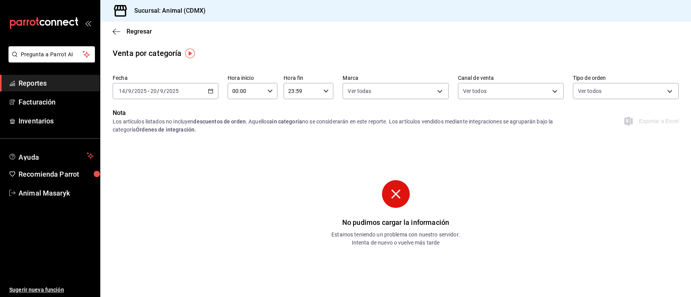
click at [48, 84] on span "Reportes" at bounding box center [56, 83] width 75 height 10
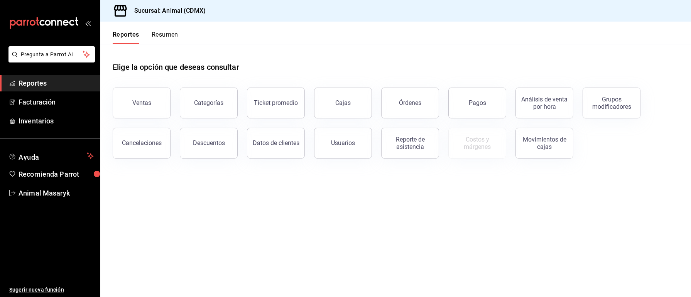
click at [373, 148] on div "Reporte de asistencia" at bounding box center [405, 138] width 67 height 40
click at [348, 140] on div "Usuarios" at bounding box center [343, 142] width 24 height 7
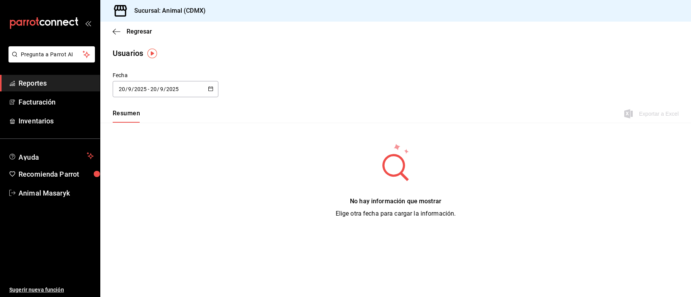
click at [210, 92] on div at bounding box center [210, 89] width 5 height 7
click at [150, 165] on li "Mes actual" at bounding box center [149, 165] width 73 height 17
type input "[DATE]"
type input "1"
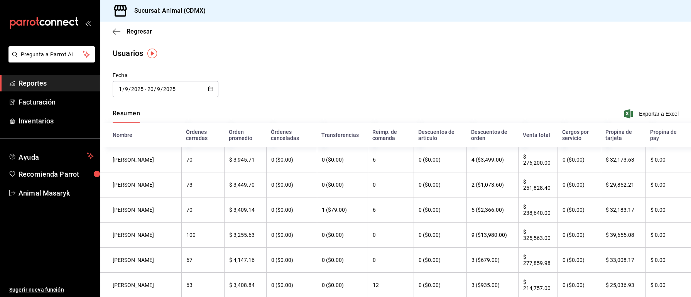
click at [205, 85] on div "2025-09-01 1 / 9 / 2025 - 2025-09-20 20 / 9 / 2025" at bounding box center [166, 89] width 106 height 16
click at [75, 81] on span "Reportes" at bounding box center [56, 83] width 75 height 10
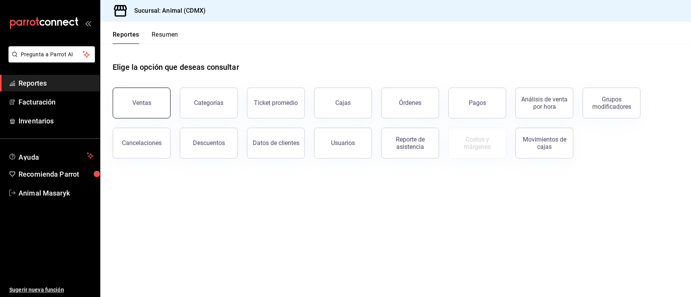
click at [158, 98] on button "Ventas" at bounding box center [142, 103] width 58 height 31
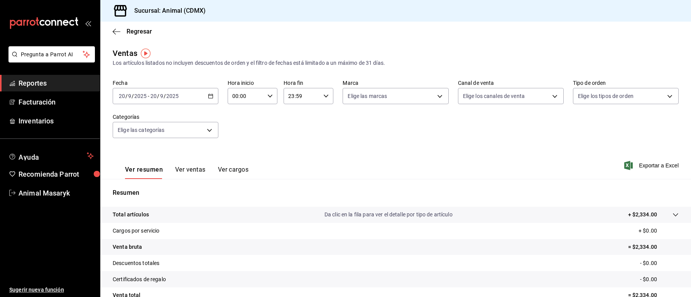
click at [209, 98] on \(Stroke\) "button" at bounding box center [210, 96] width 5 height 4
click at [145, 174] on span "Mes actual" at bounding box center [149, 171] width 60 height 8
click at [412, 86] on div "Elige las marcas" at bounding box center [395, 94] width 106 height 19
click at [411, 98] on body "Pregunta a Parrot AI Reportes Facturación Inventarios Ayuda Recomienda Parrot A…" at bounding box center [345, 148] width 691 height 297
click at [406, 118] on li "Ver todas" at bounding box center [395, 125] width 105 height 23
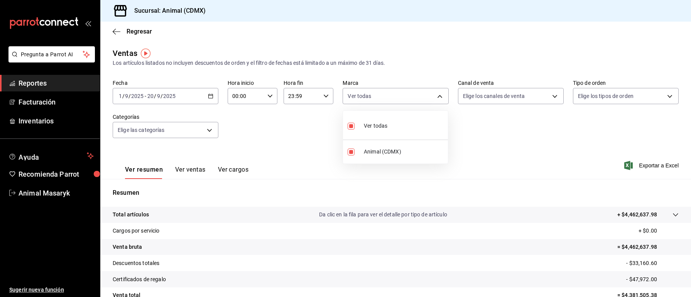
type input "cb0f6aec-1481-4e37-861c-bab9b3a65b14"
checkbox input "true"
click at [538, 95] on div at bounding box center [345, 148] width 691 height 297
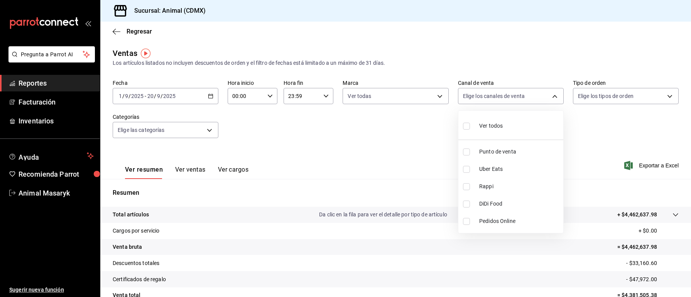
click at [538, 95] on body "Pregunta a Parrot AI Reportes Facturación Inventarios Ayuda Recomienda Parrot A…" at bounding box center [345, 148] width 691 height 297
click at [517, 122] on li "Ver todos" at bounding box center [510, 125] width 105 height 23
type input "PARROT,UBER_EATS,RAPPI,DIDI_FOOD,ONLINE"
checkbox input "true"
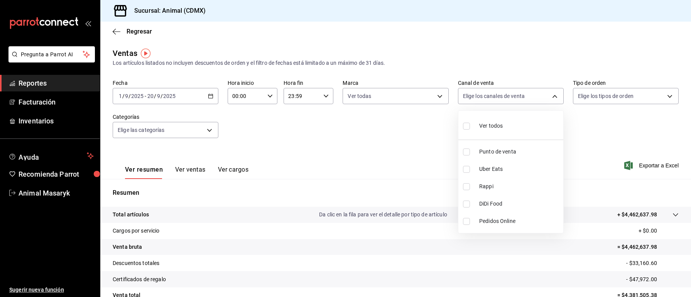
checkbox input "true"
click at [593, 93] on div at bounding box center [345, 148] width 691 height 297
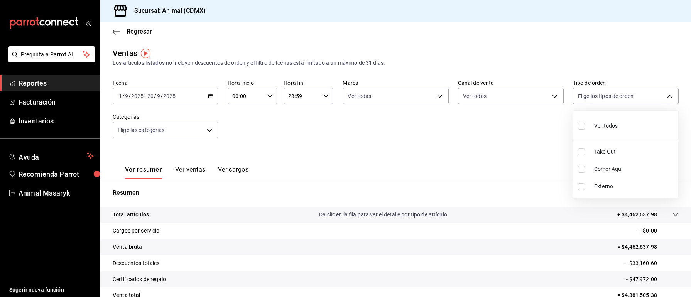
click at [593, 93] on body "Pregunta a Parrot AI Reportes Facturación Inventarios Ayuda Recomienda Parrot A…" at bounding box center [345, 148] width 691 height 297
click at [602, 127] on span "Ver todos" at bounding box center [606, 126] width 24 height 8
type input "ad44a823-99d3-4372-a913-4cf57f2a9ac0,b8ee5ff1-85c8-4a81-aa51-555e6c8ba0c6,EXTER…"
checkbox input "true"
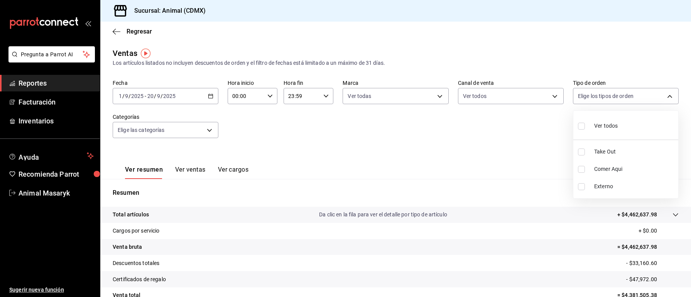
checkbox input "true"
click at [184, 134] on div at bounding box center [345, 148] width 691 height 297
click at [184, 134] on body "Pregunta a Parrot AI Reportes Facturación Inventarios Ayuda Recomienda Parrot A…" at bounding box center [345, 148] width 691 height 297
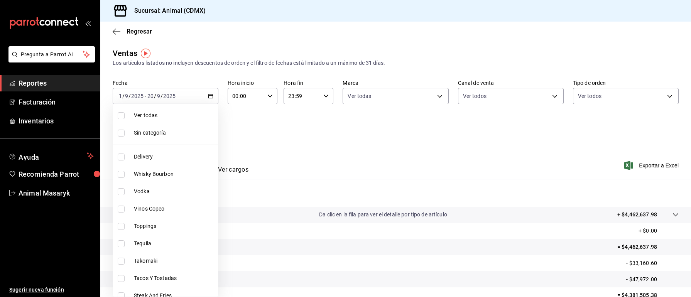
click at [184, 134] on span "Sin categoría" at bounding box center [174, 133] width 81 height 8
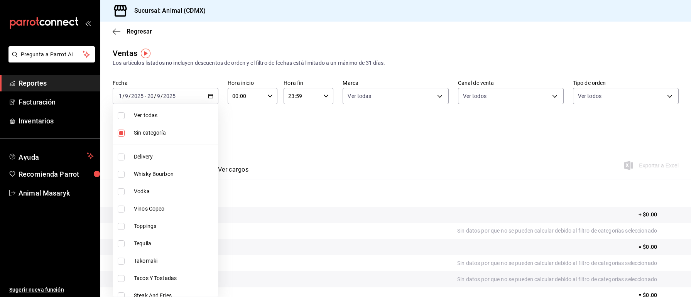
click at [182, 126] on li "Sin categoría" at bounding box center [165, 132] width 105 height 17
checkbox input "false"
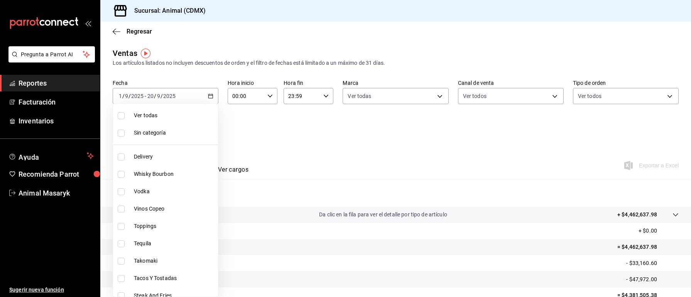
click at [182, 117] on span "Ver todas" at bounding box center [174, 115] width 81 height 8
type input "281688af-6220-48ae-86b9-ca5e6f63eb3e,2ffeebaa-176c-4024-95f8-553ffecca8da,37769…"
checkbox input "true"
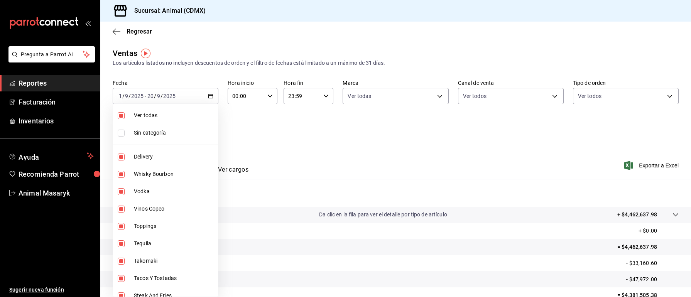
checkbox input "true"
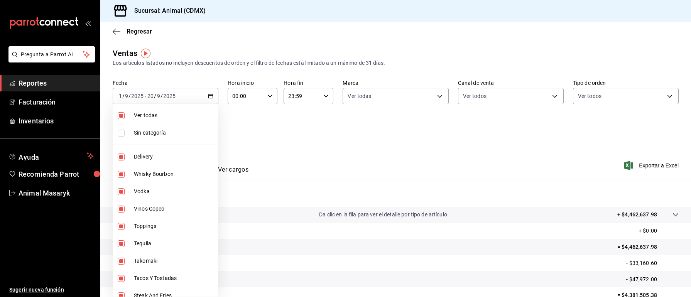
checkbox input "true"
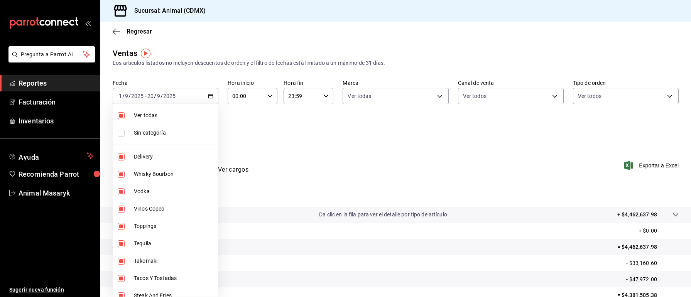
checkbox input "true"
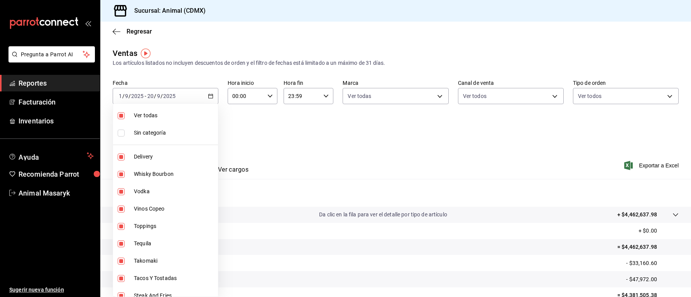
checkbox input "true"
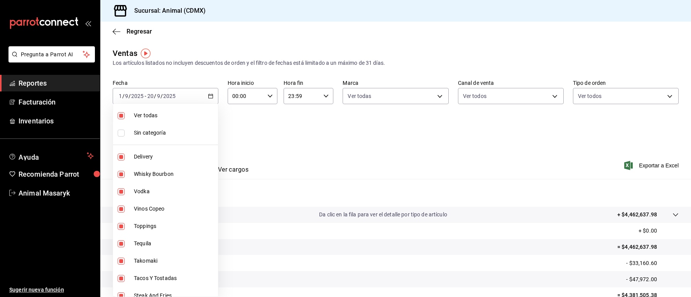
checkbox input "true"
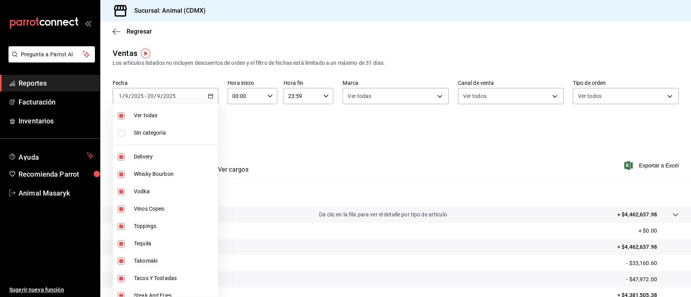
checkbox input "true"
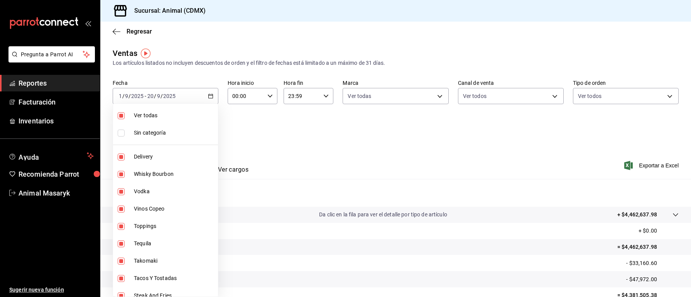
checkbox input "true"
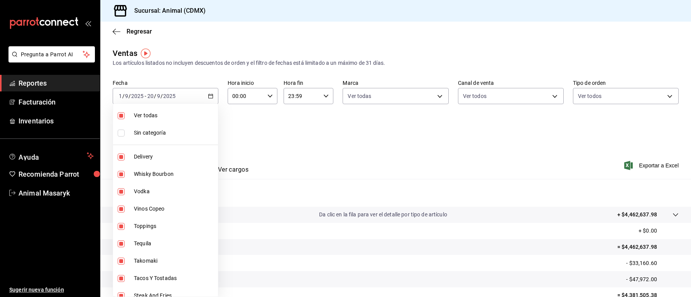
checkbox input "true"
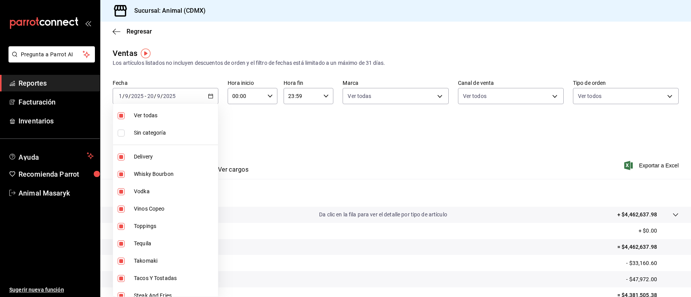
checkbox input "true"
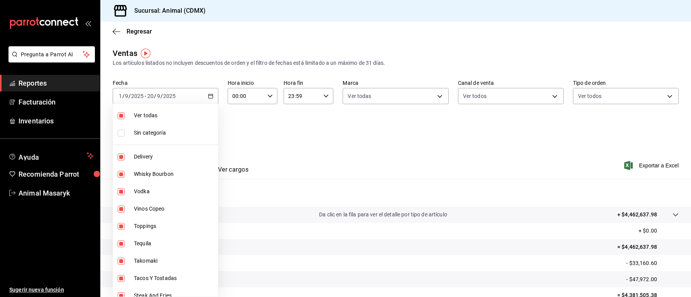
checkbox input "true"
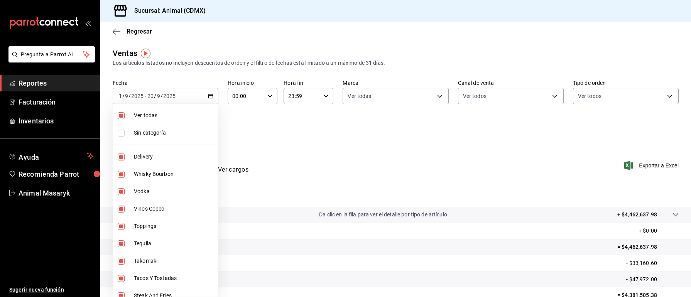
checkbox input "true"
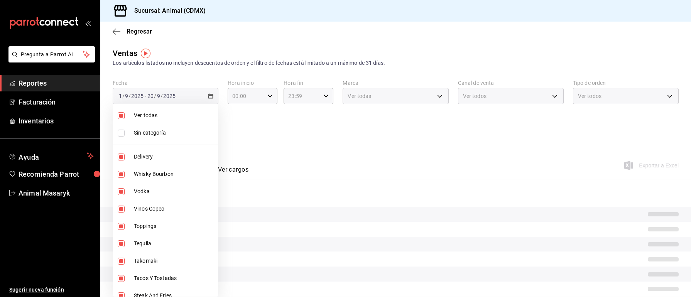
click at [375, 159] on div at bounding box center [345, 148] width 691 height 297
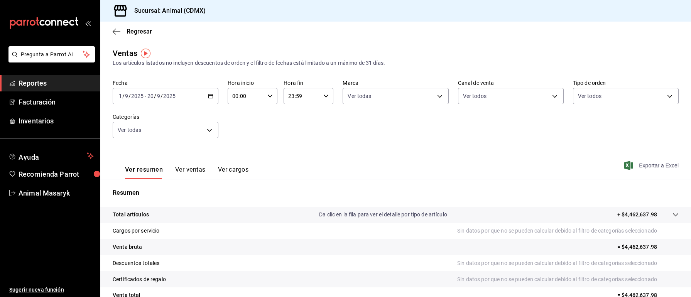
click at [651, 167] on span "Exportar a Excel" at bounding box center [651, 165] width 53 height 9
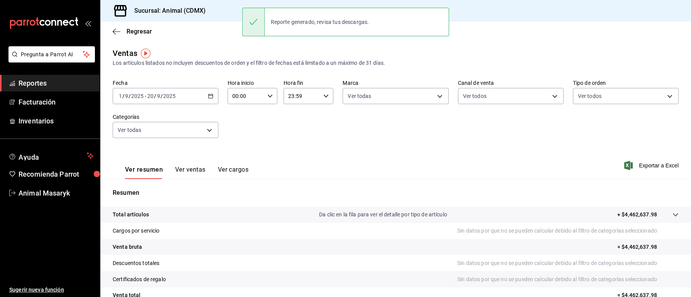
click at [598, 6] on div "Sucursal: Animal (CDMX)" at bounding box center [395, 11] width 590 height 22
